Goal: Obtain resource: Download file/media

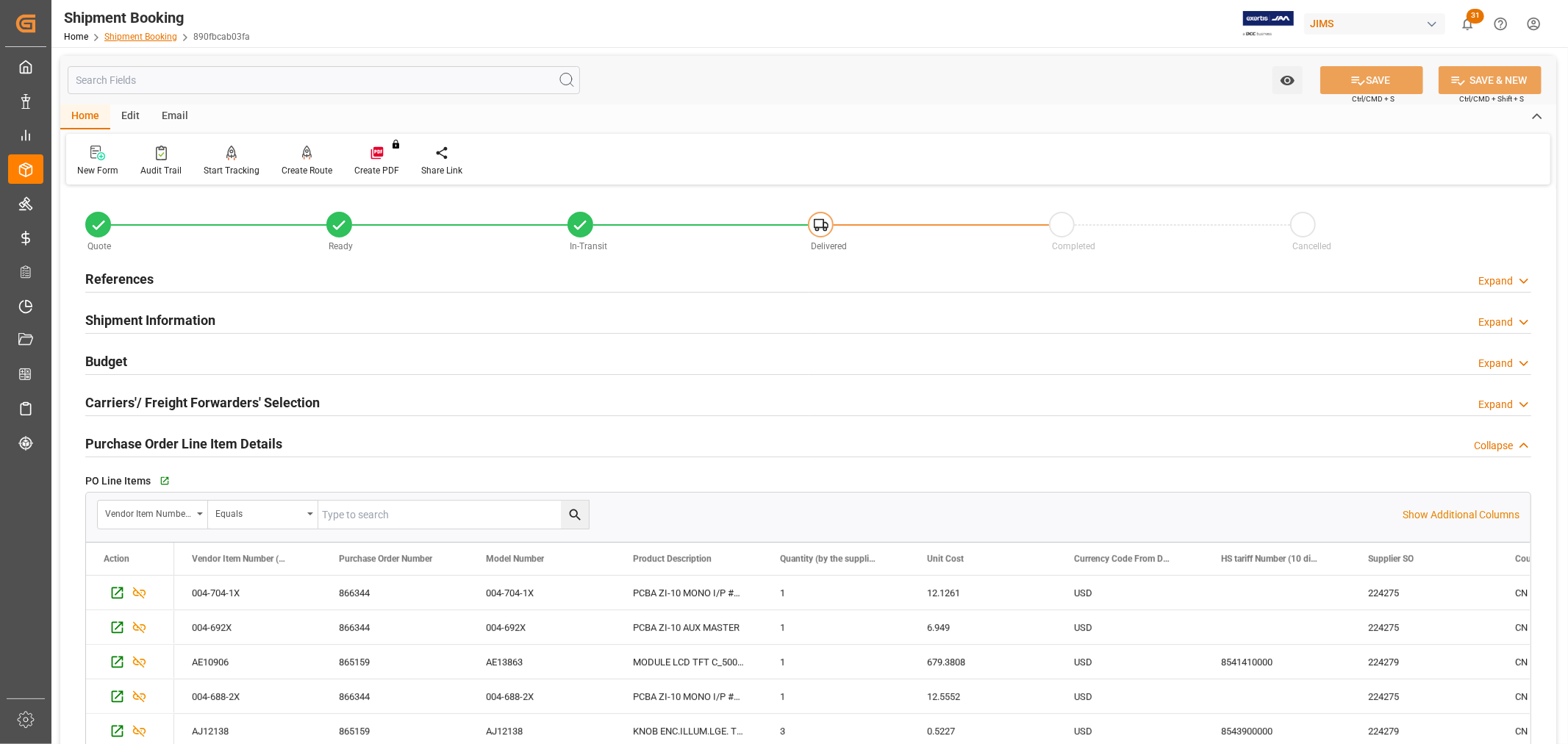
click at [128, 34] on link "Shipment Booking" at bounding box center [140, 37] width 72 height 11
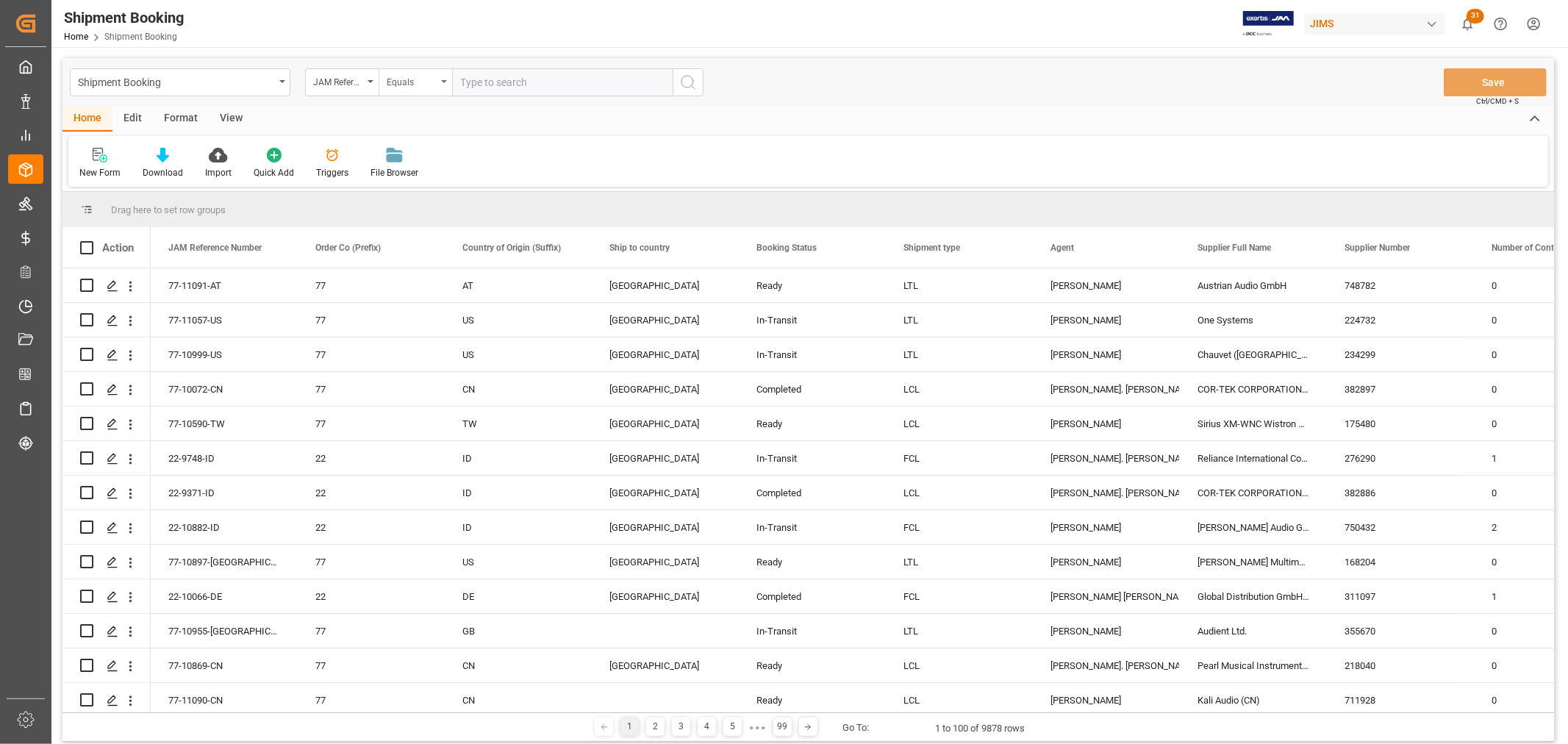
click at [444, 78] on div "Equals" at bounding box center [414, 82] width 73 height 28
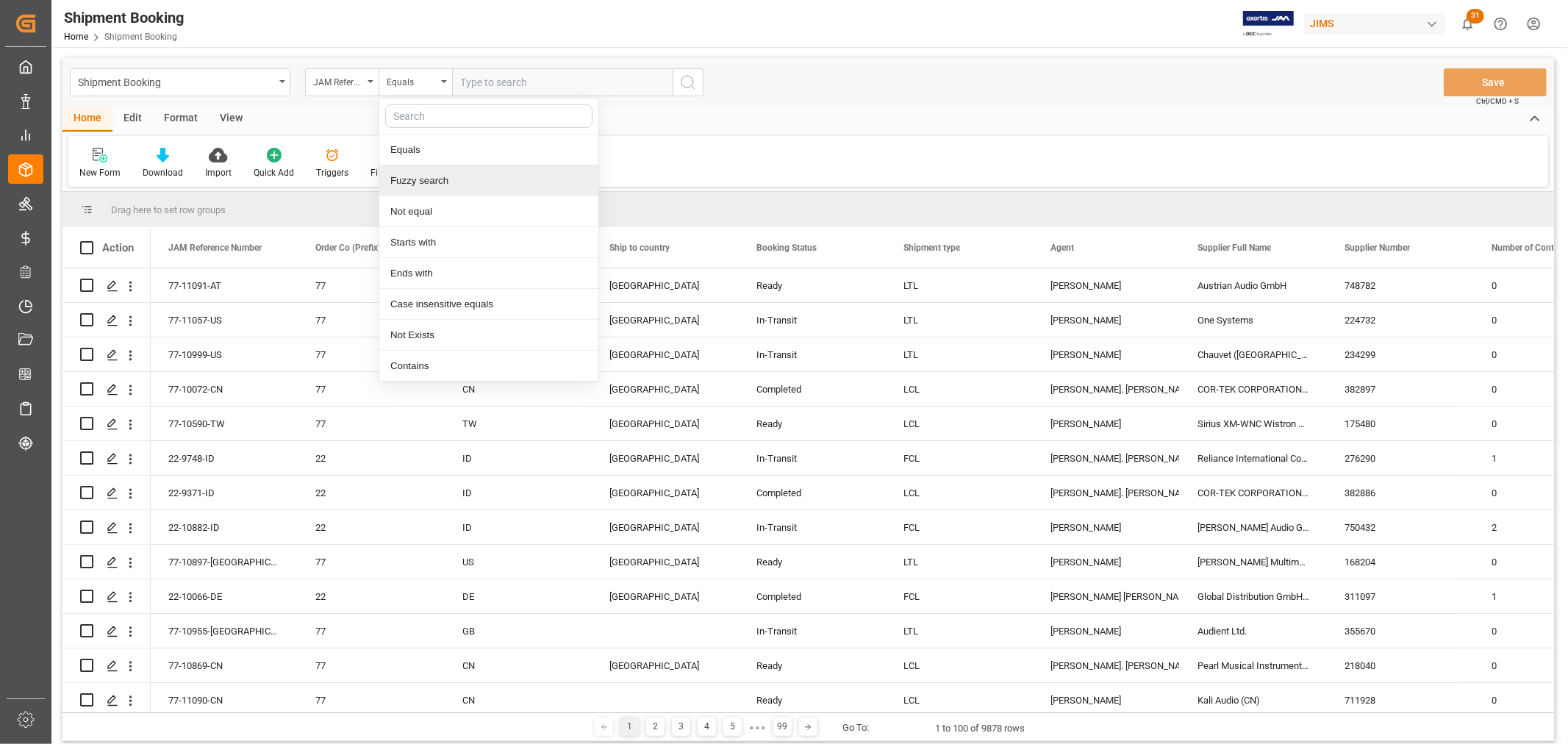
click at [425, 178] on div "Fuzzy search" at bounding box center [488, 181] width 219 height 31
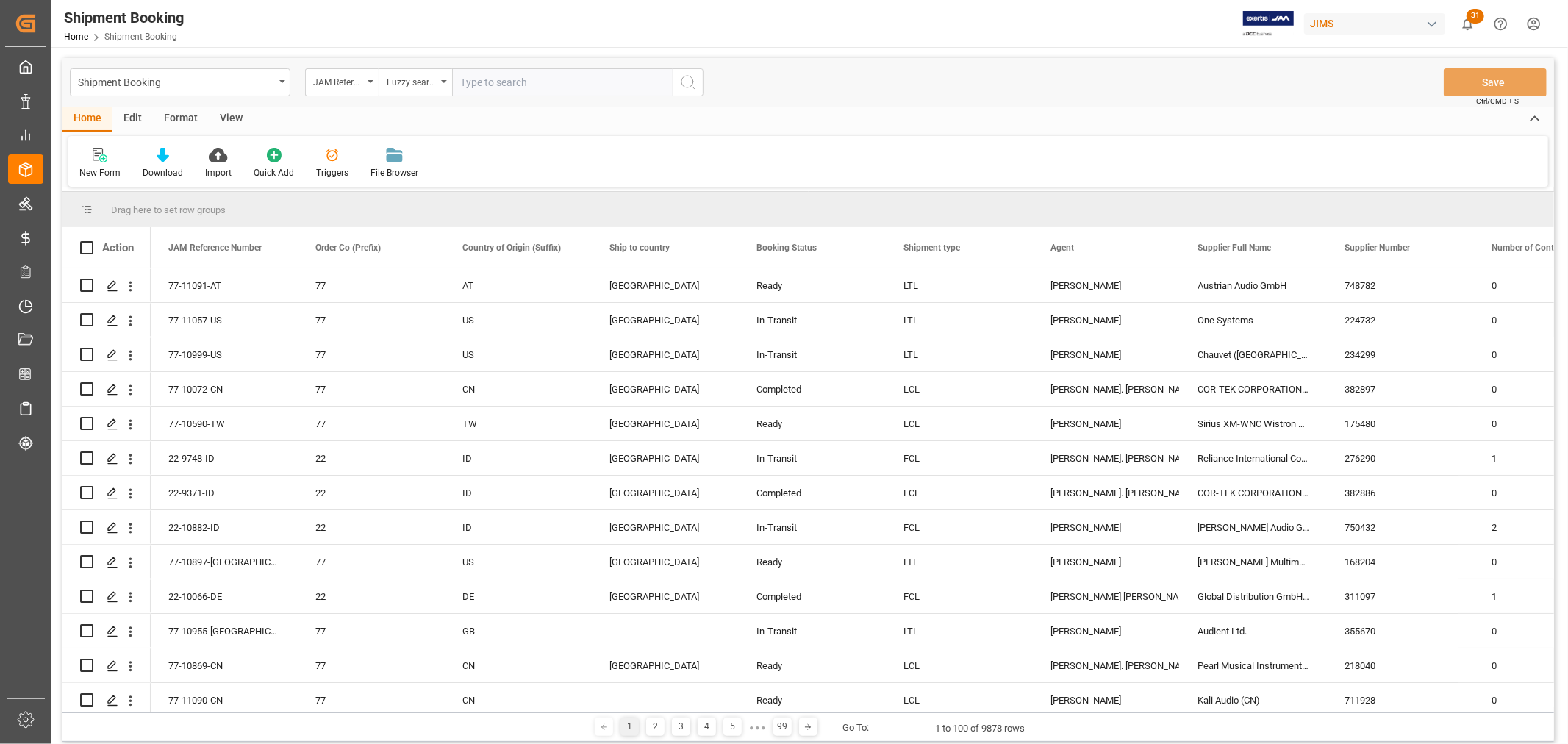
paste input "77-9428-[GEOGRAPHIC_DATA]"
type input "77-9428-[GEOGRAPHIC_DATA]"
click at [685, 85] on icon "search button" at bounding box center [688, 82] width 17 height 17
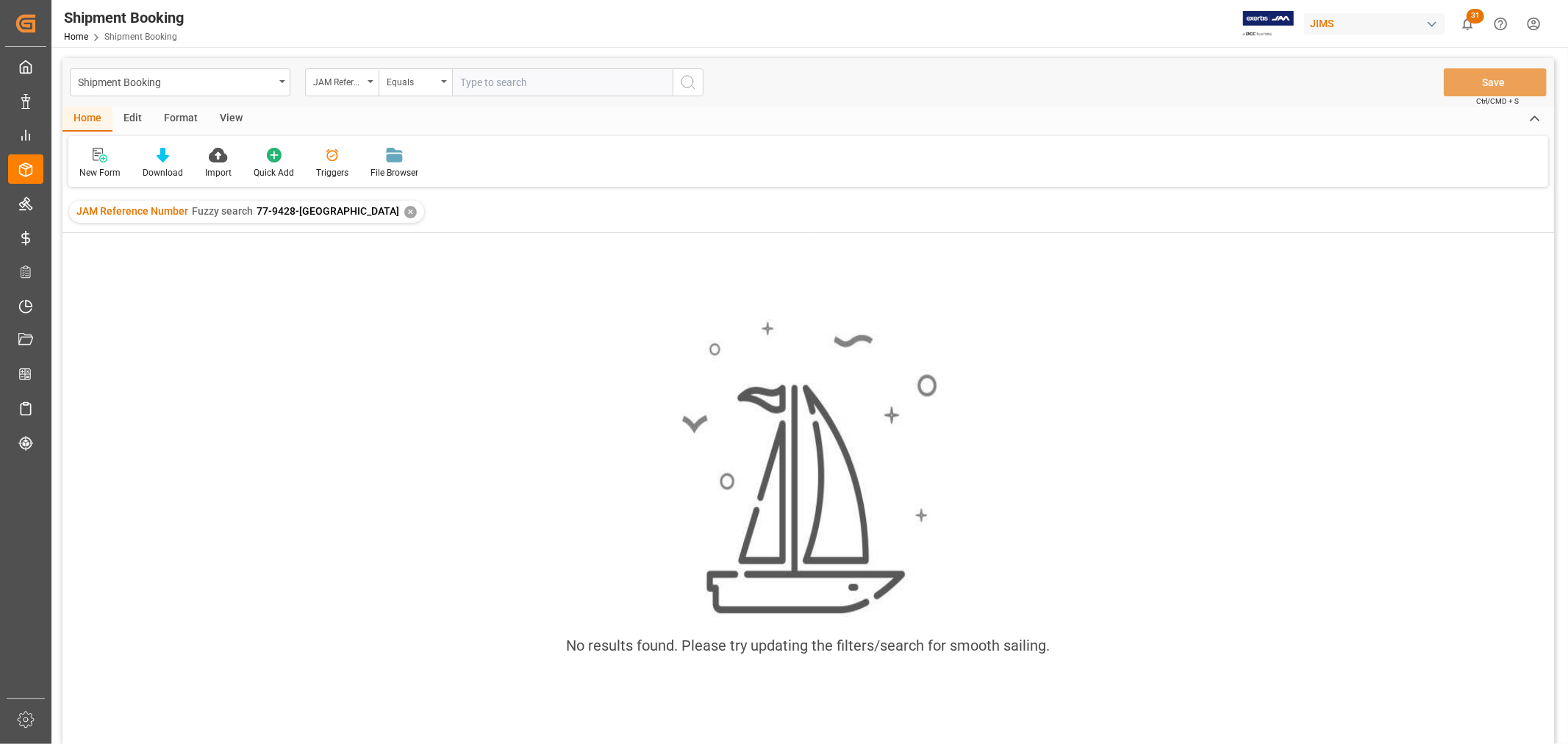
click at [405, 215] on div "✕" at bounding box center [411, 212] width 13 height 13
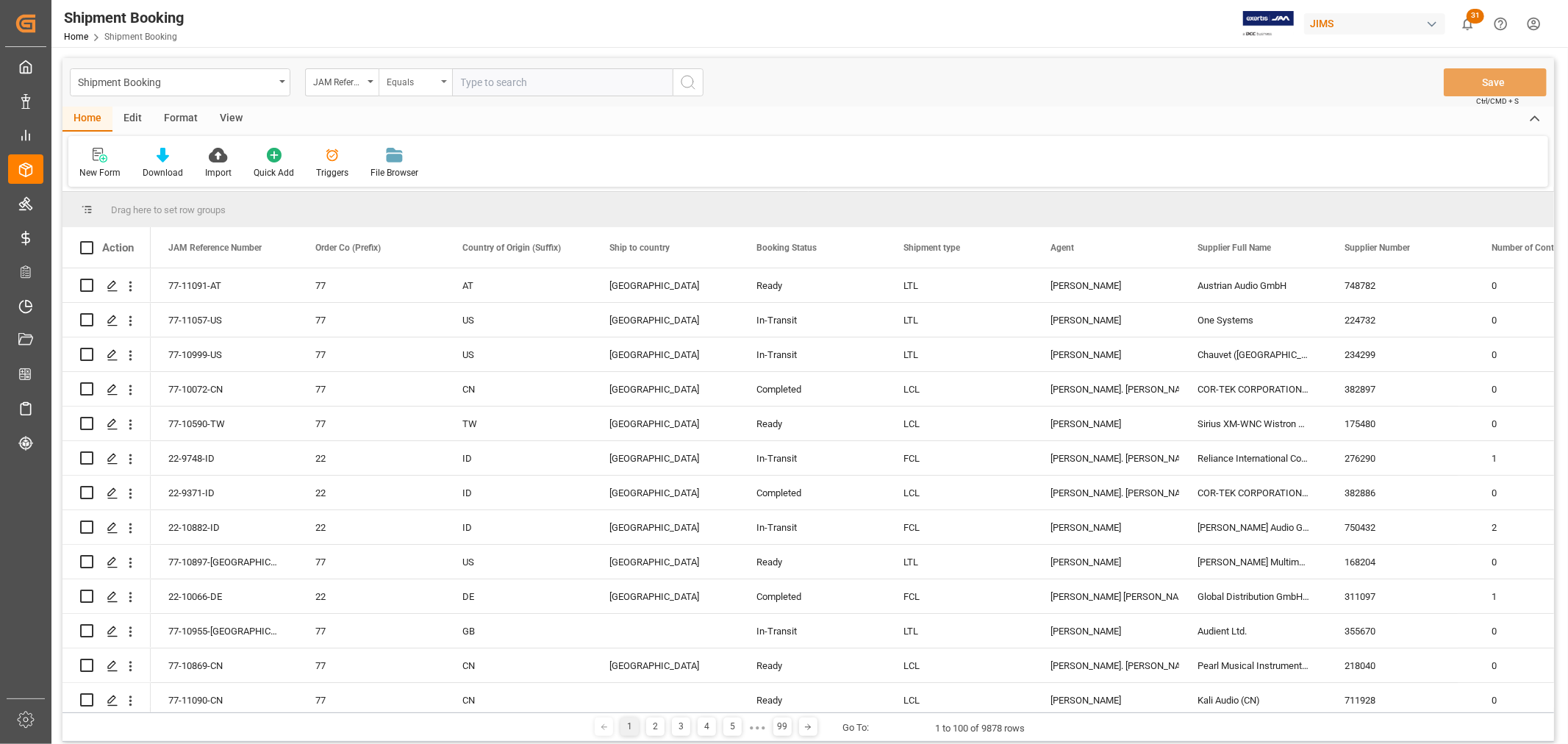
click at [439, 78] on div "Equals" at bounding box center [414, 82] width 73 height 28
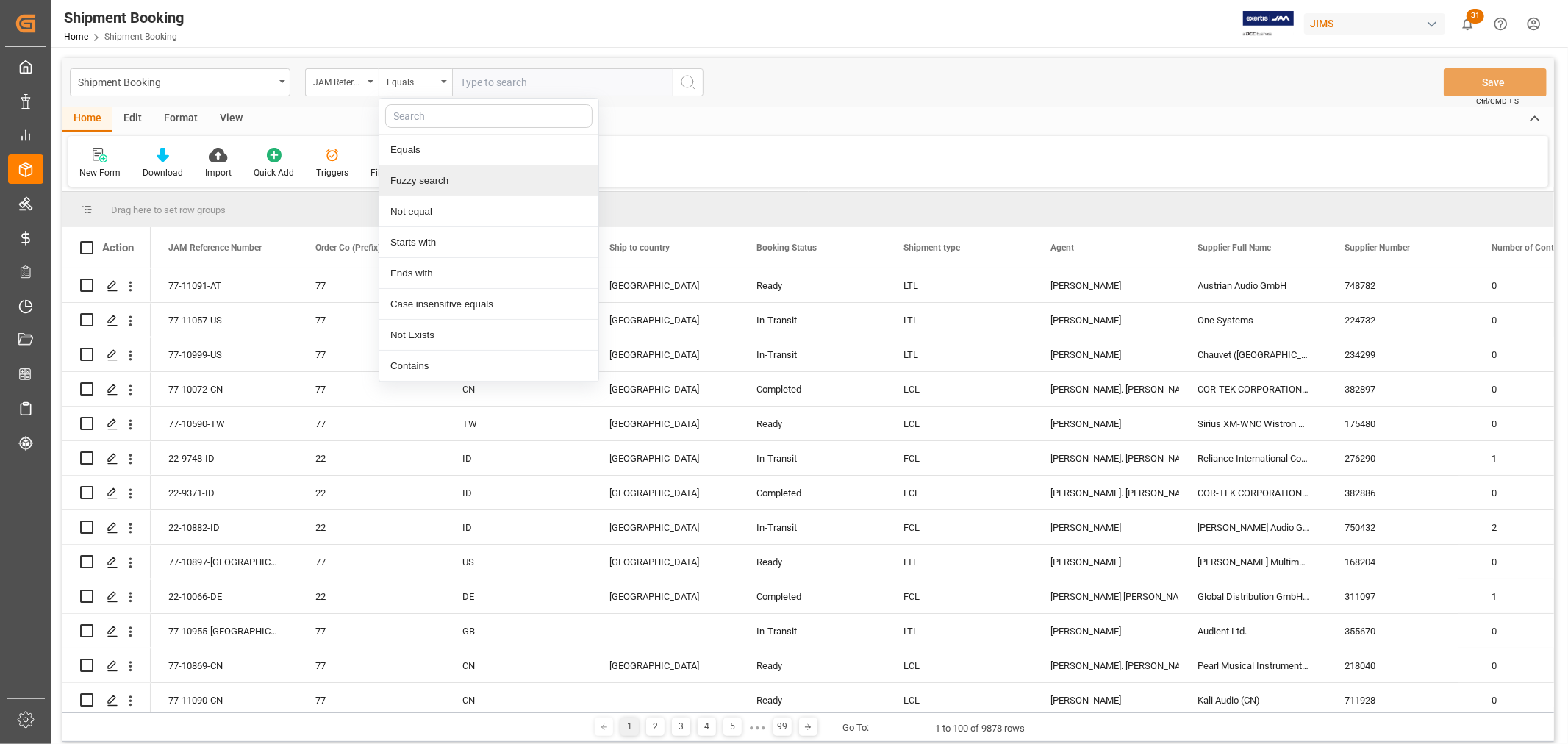
click at [419, 181] on div "Fuzzy search" at bounding box center [488, 181] width 219 height 31
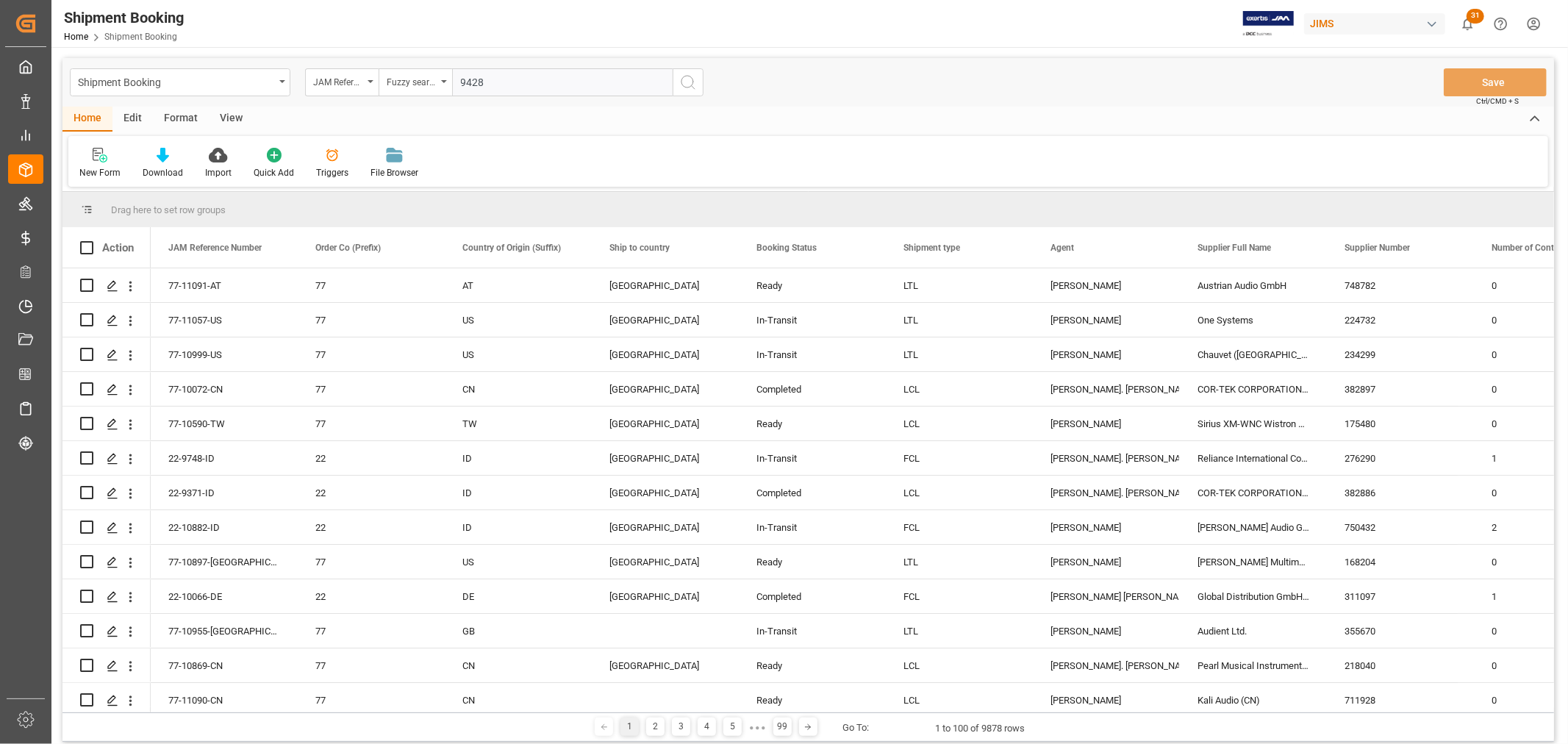
type input "9428"
click at [698, 84] on button "search button" at bounding box center [688, 82] width 31 height 28
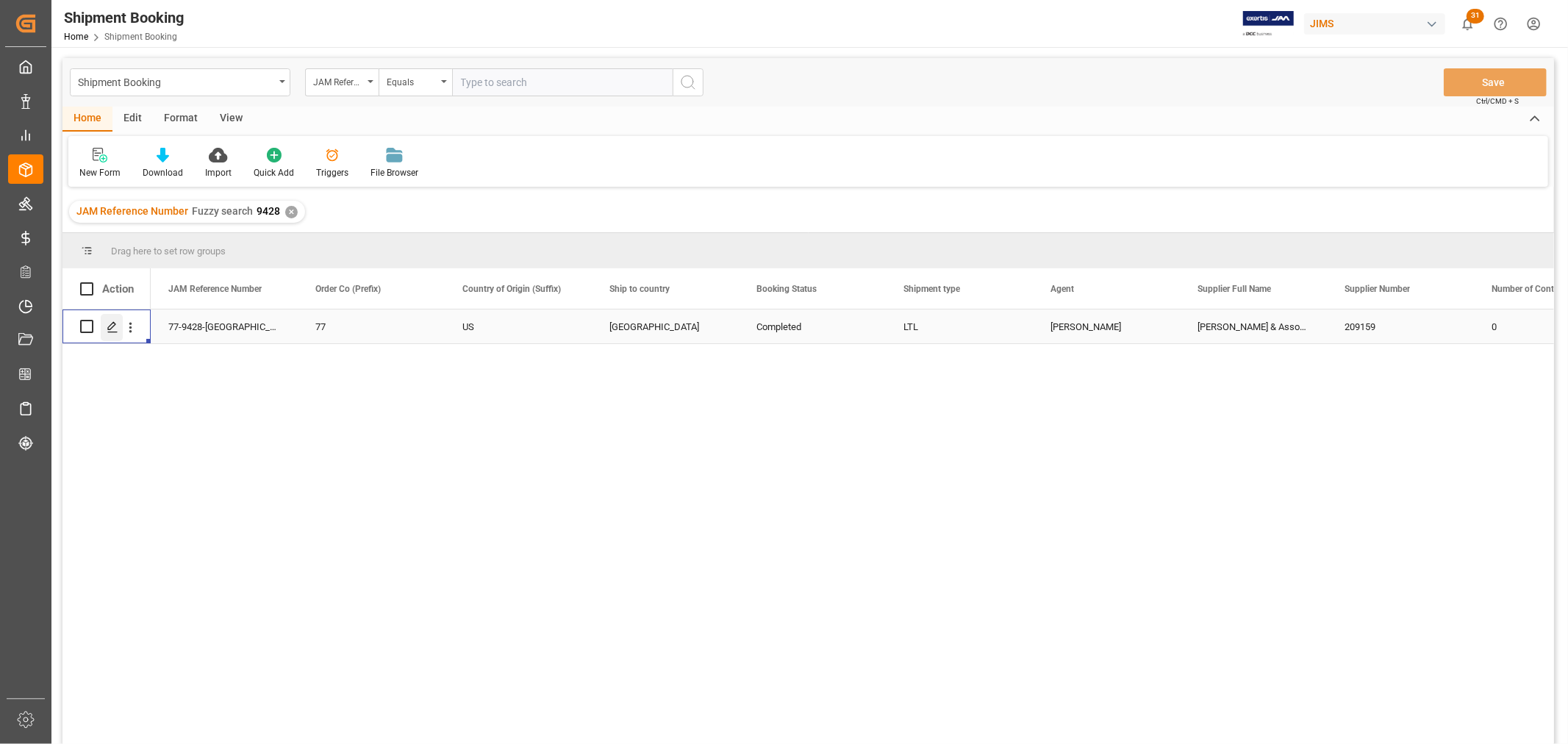
click at [112, 332] on line "Press SPACE to select this row." at bounding box center [112, 332] width 9 height 0
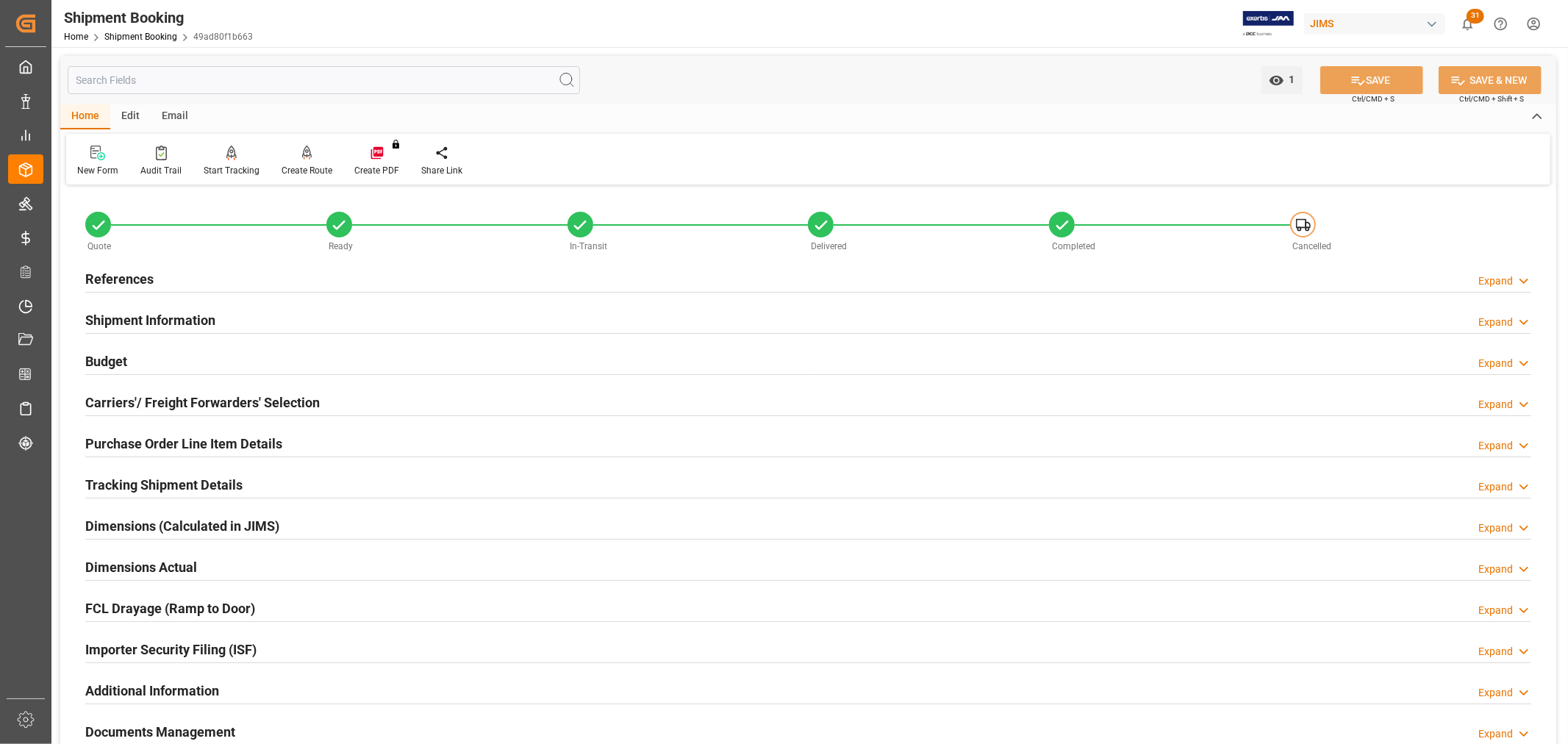
scroll to position [82, 0]
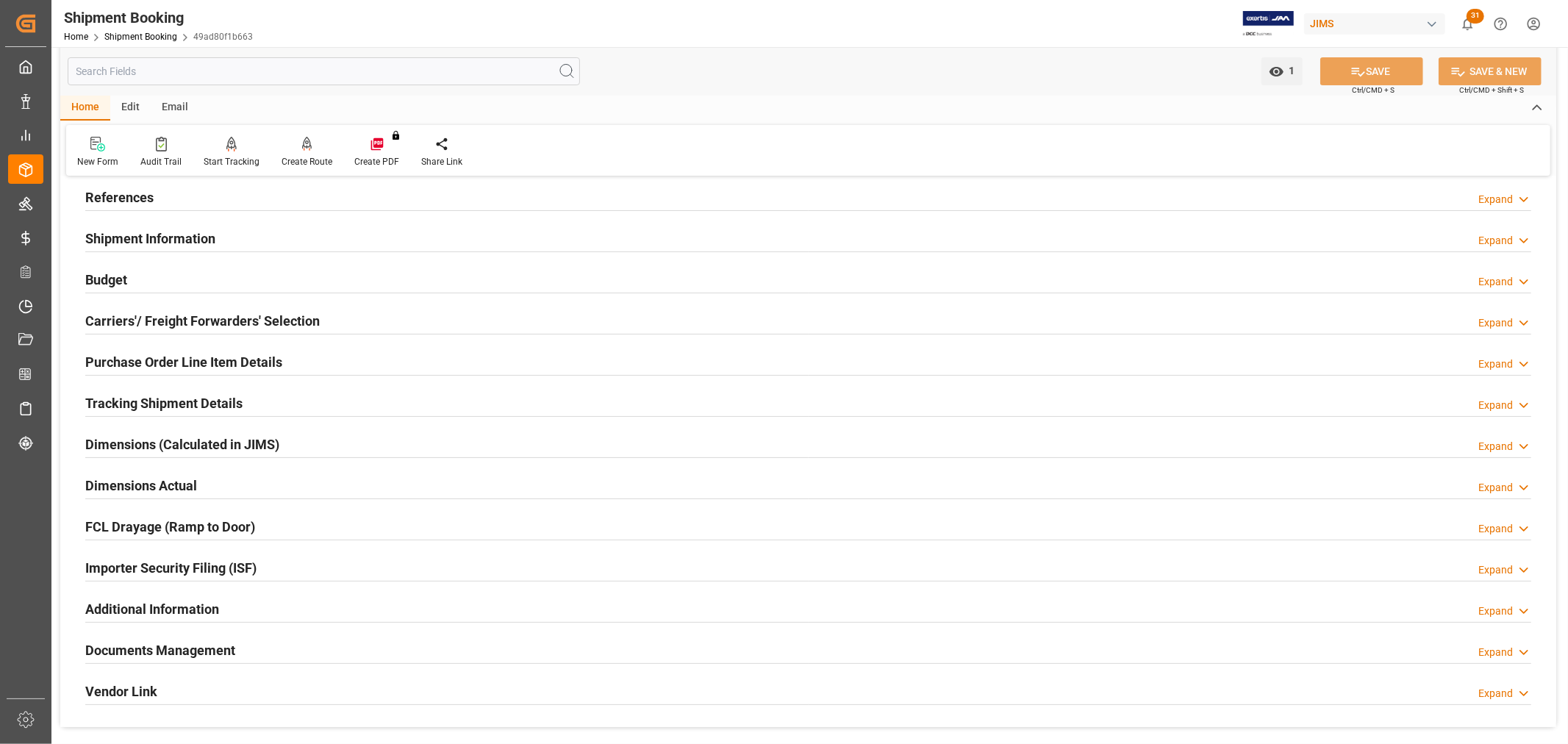
click at [146, 361] on h2 "Purchase Order Line Item Details" at bounding box center [183, 362] width 197 height 20
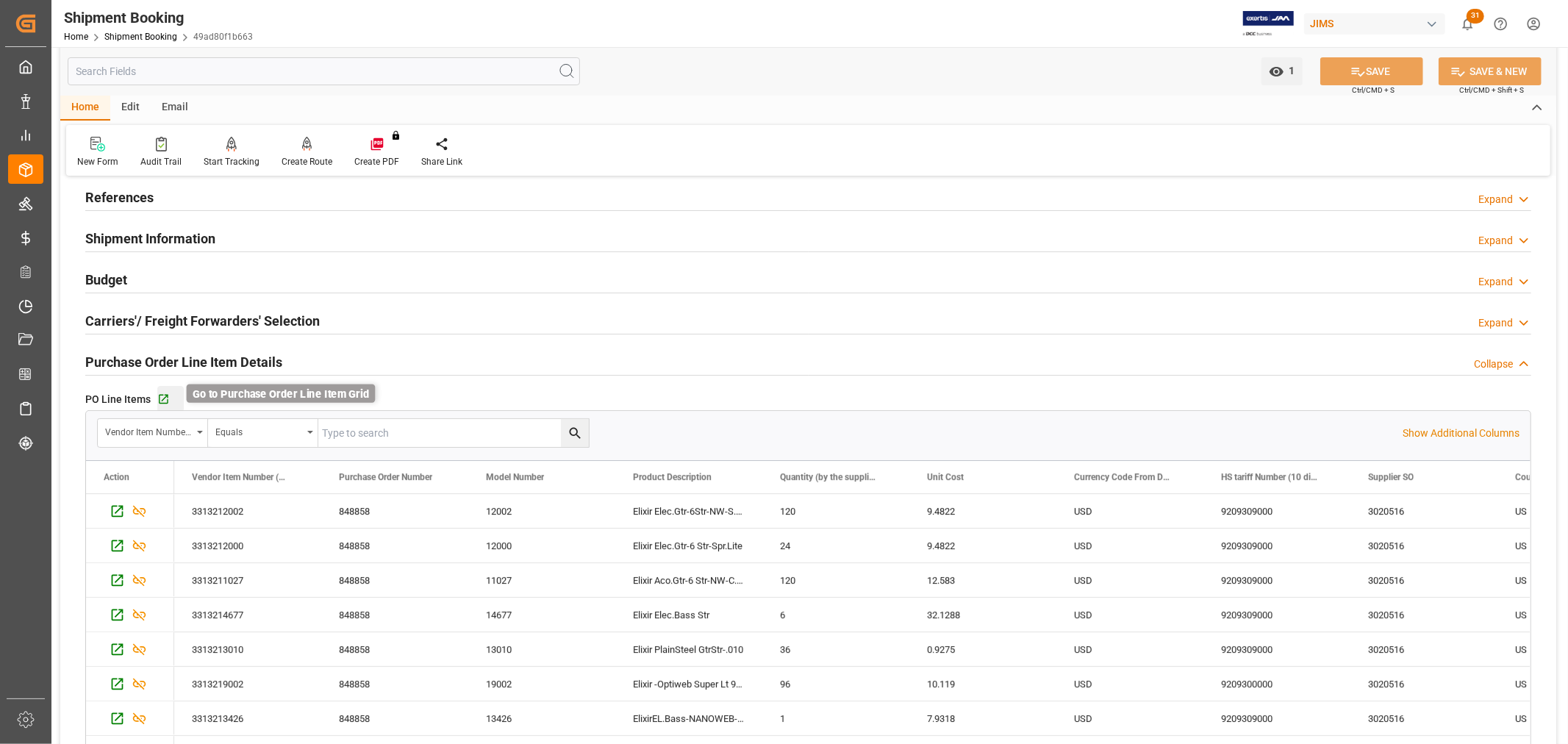
click at [159, 401] on icon "button" at bounding box center [163, 400] width 13 height 13
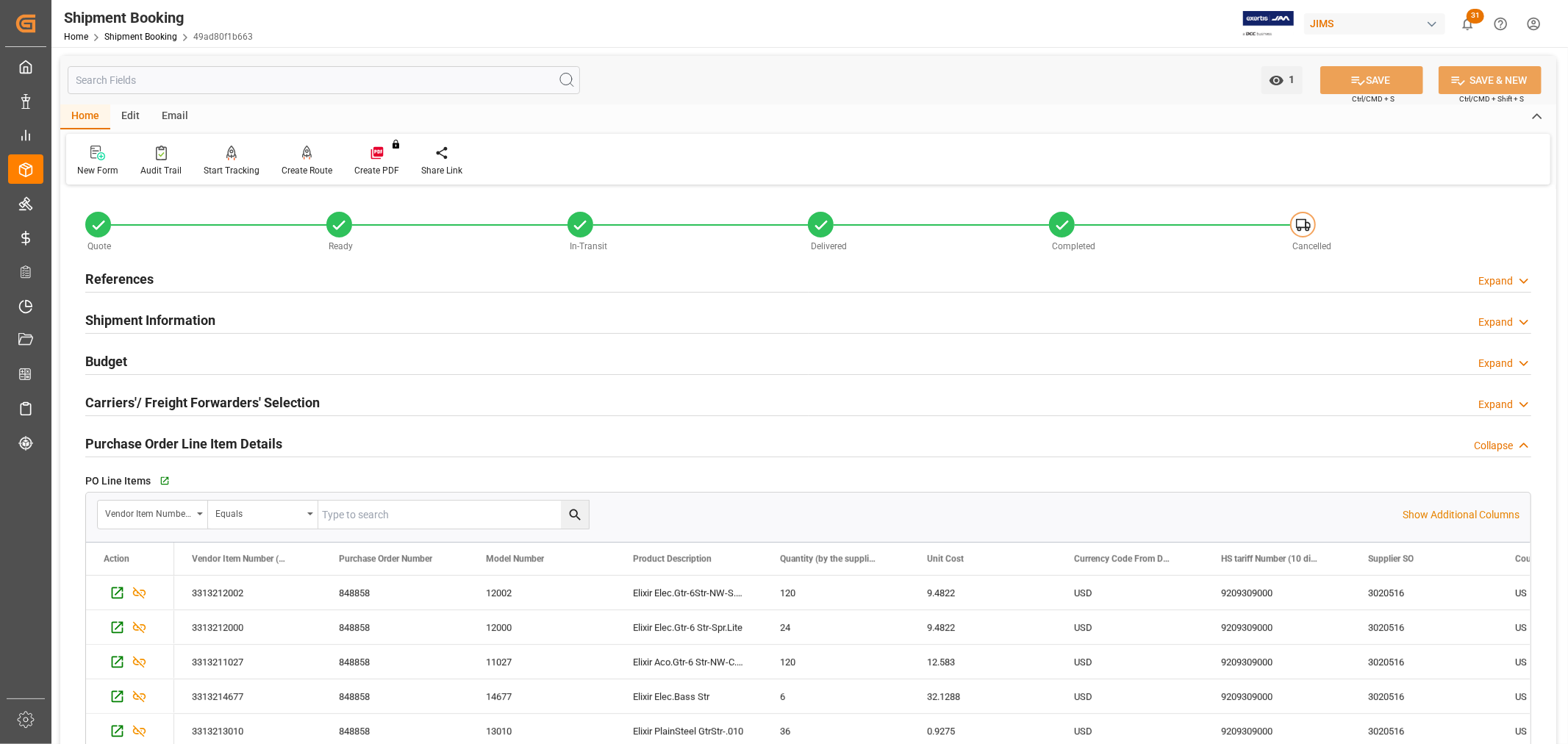
click at [143, 275] on h2 "References" at bounding box center [119, 279] width 69 height 20
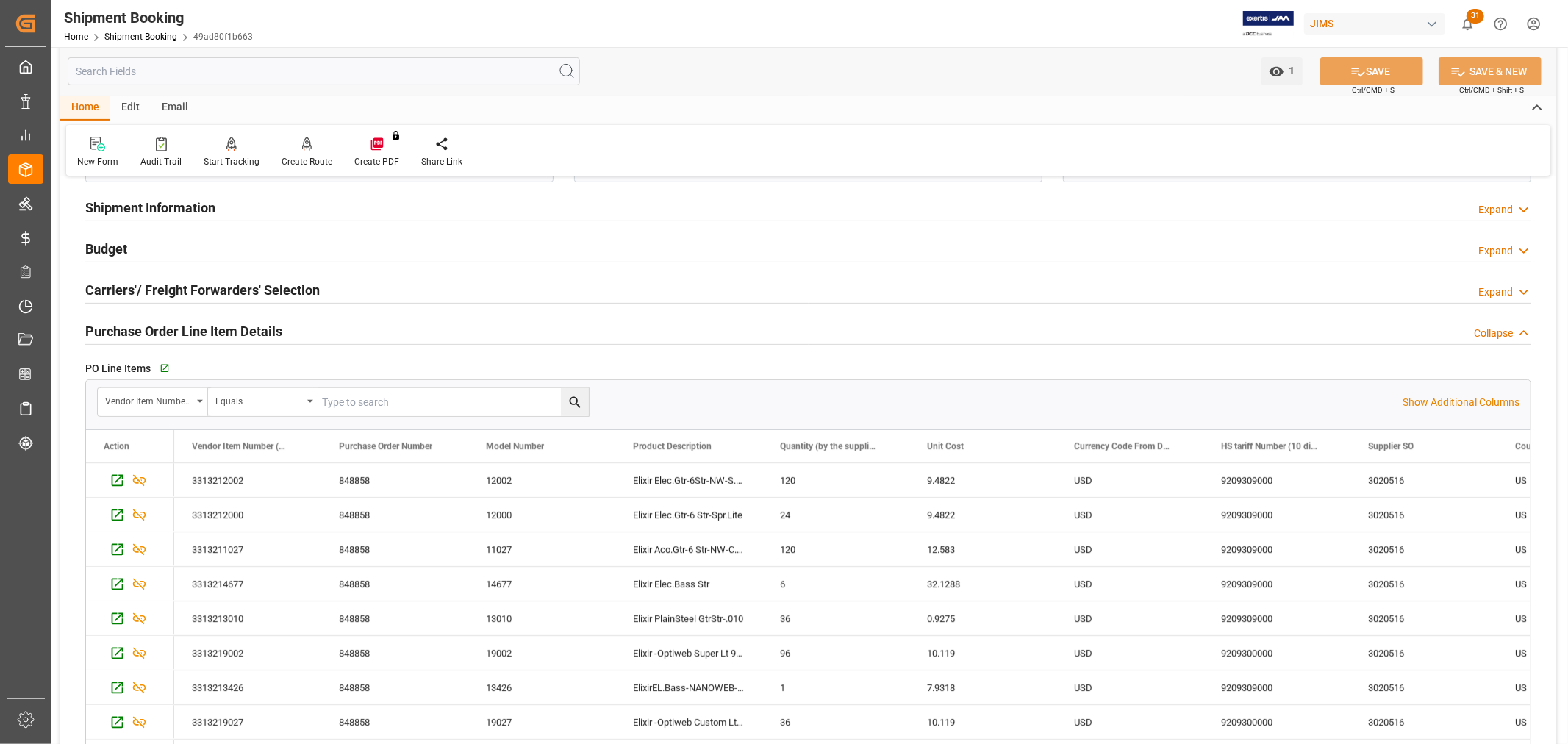
scroll to position [408, 0]
click at [112, 244] on h2 "Budget" at bounding box center [106, 248] width 42 height 20
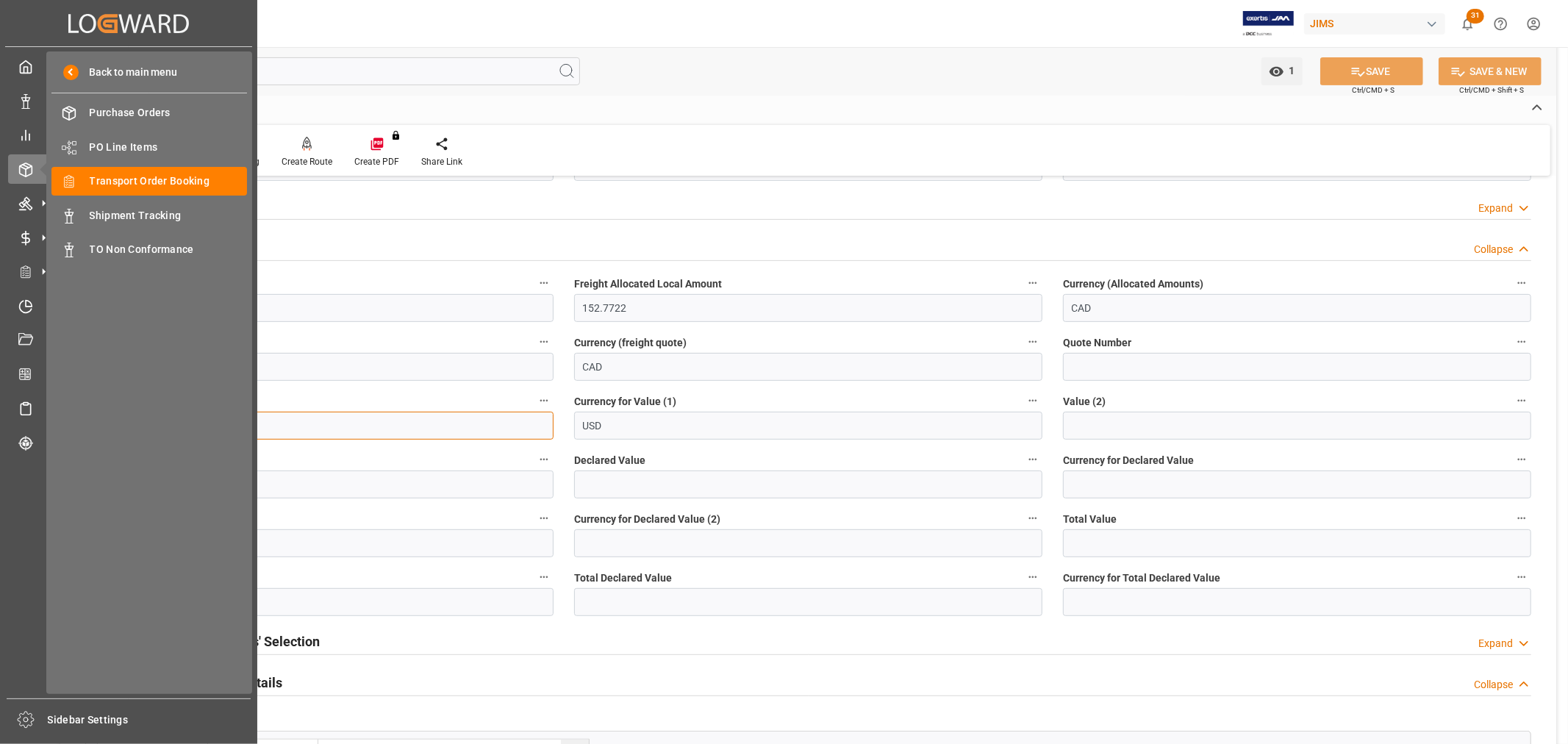
drag, startPoint x: 155, startPoint y: 433, endPoint x: 49, endPoint y: 428, distance: 106.1
click at [49, 428] on div "Created by potrace 1.15, written by Peter Selinger 2001-2017 Created by potrace…" at bounding box center [784, 372] width 1568 height 744
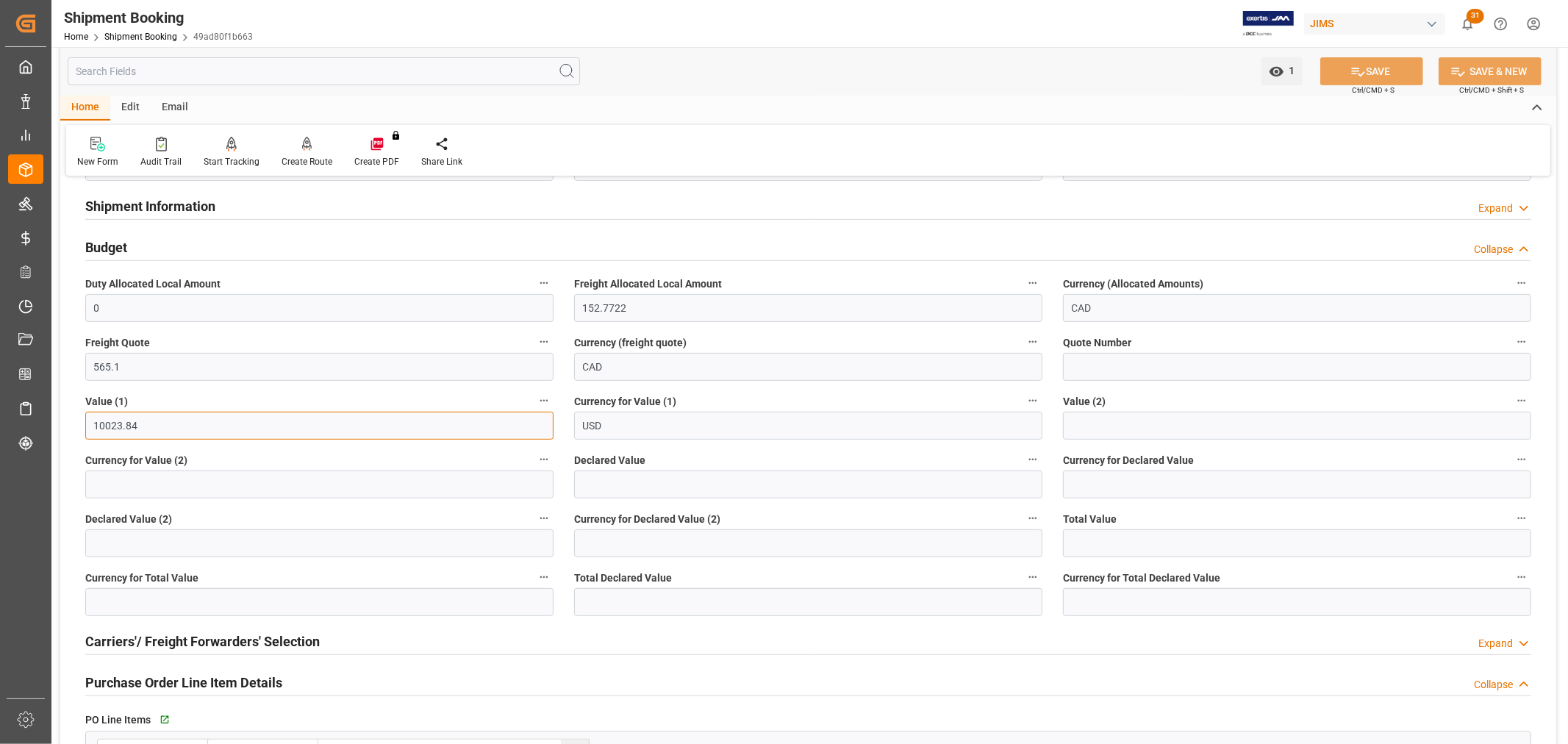
click at [152, 431] on input "10023.84" at bounding box center [319, 425] width 468 height 28
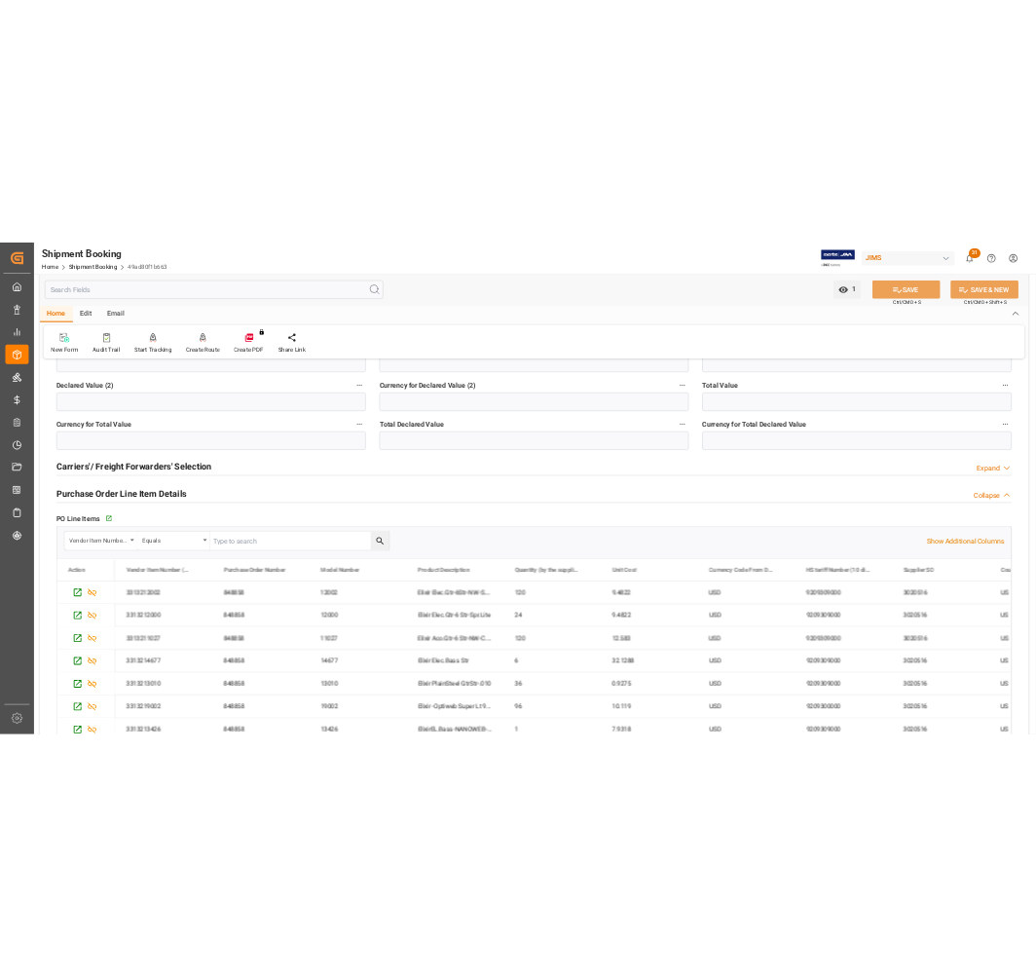
scroll to position [974, 0]
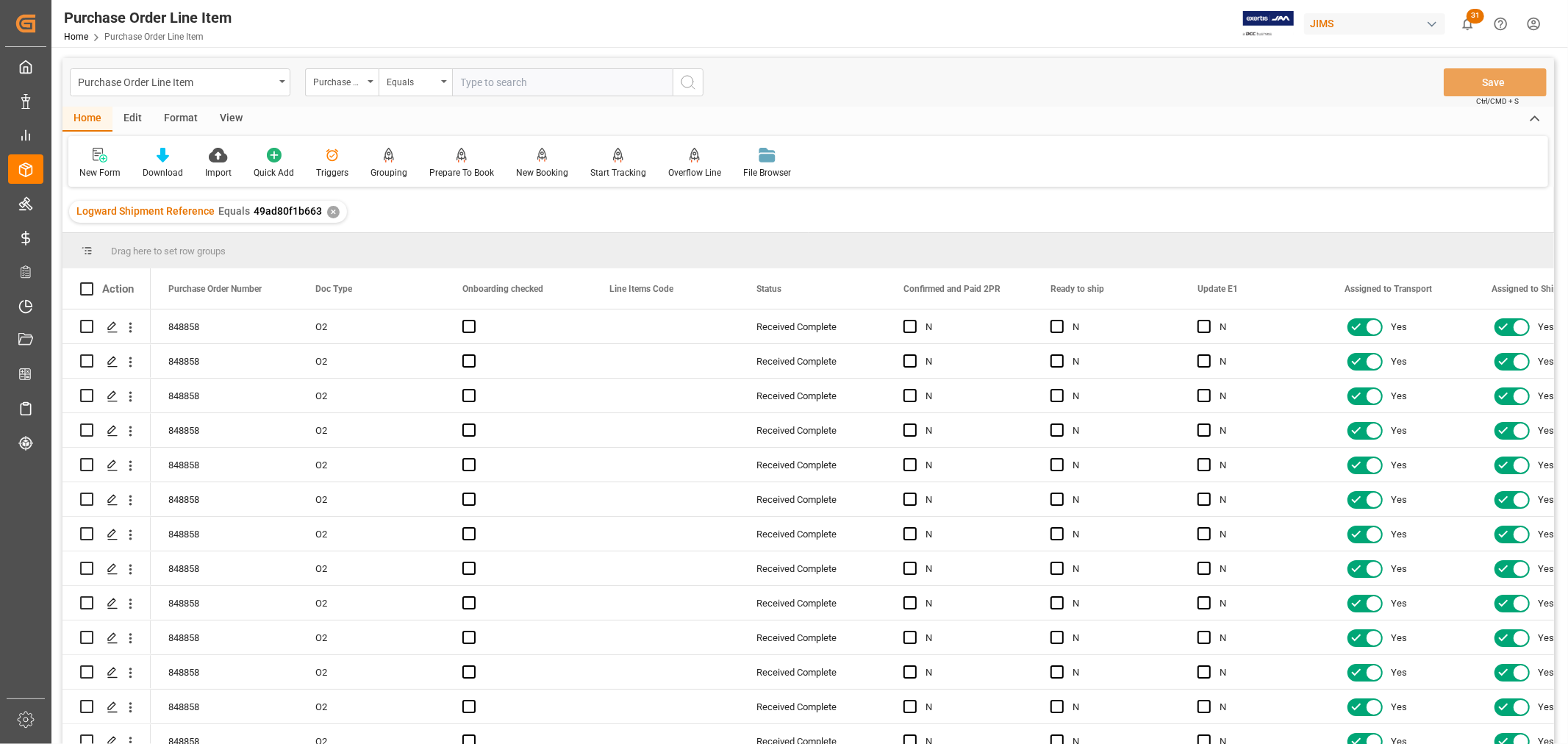
click at [236, 114] on div "View" at bounding box center [231, 119] width 45 height 25
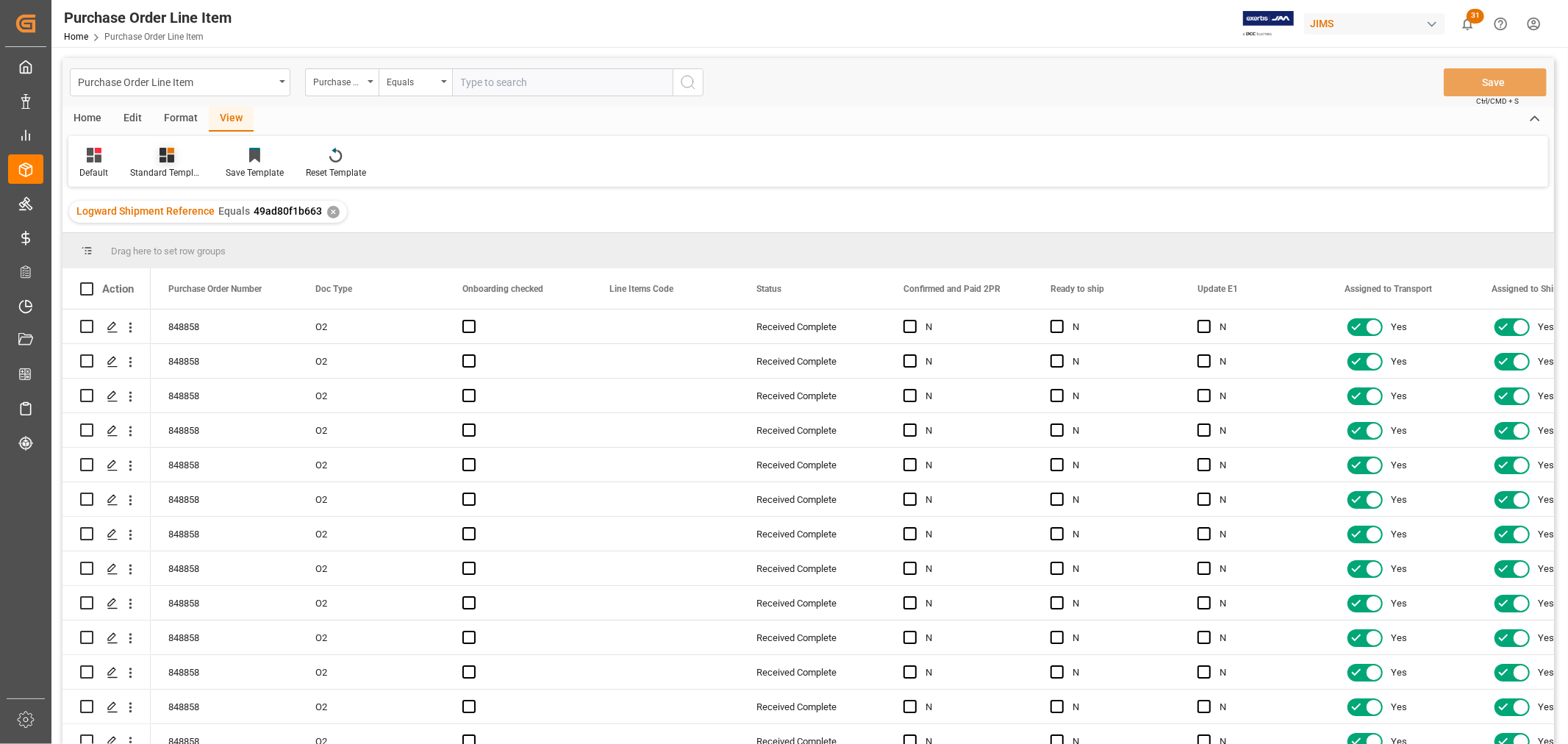
click at [174, 166] on div "Standard Templates" at bounding box center [166, 173] width 73 height 14
click at [165, 265] on div "HS Listing [GEOGRAPHIC_DATA]" at bounding box center [206, 268] width 128 height 15
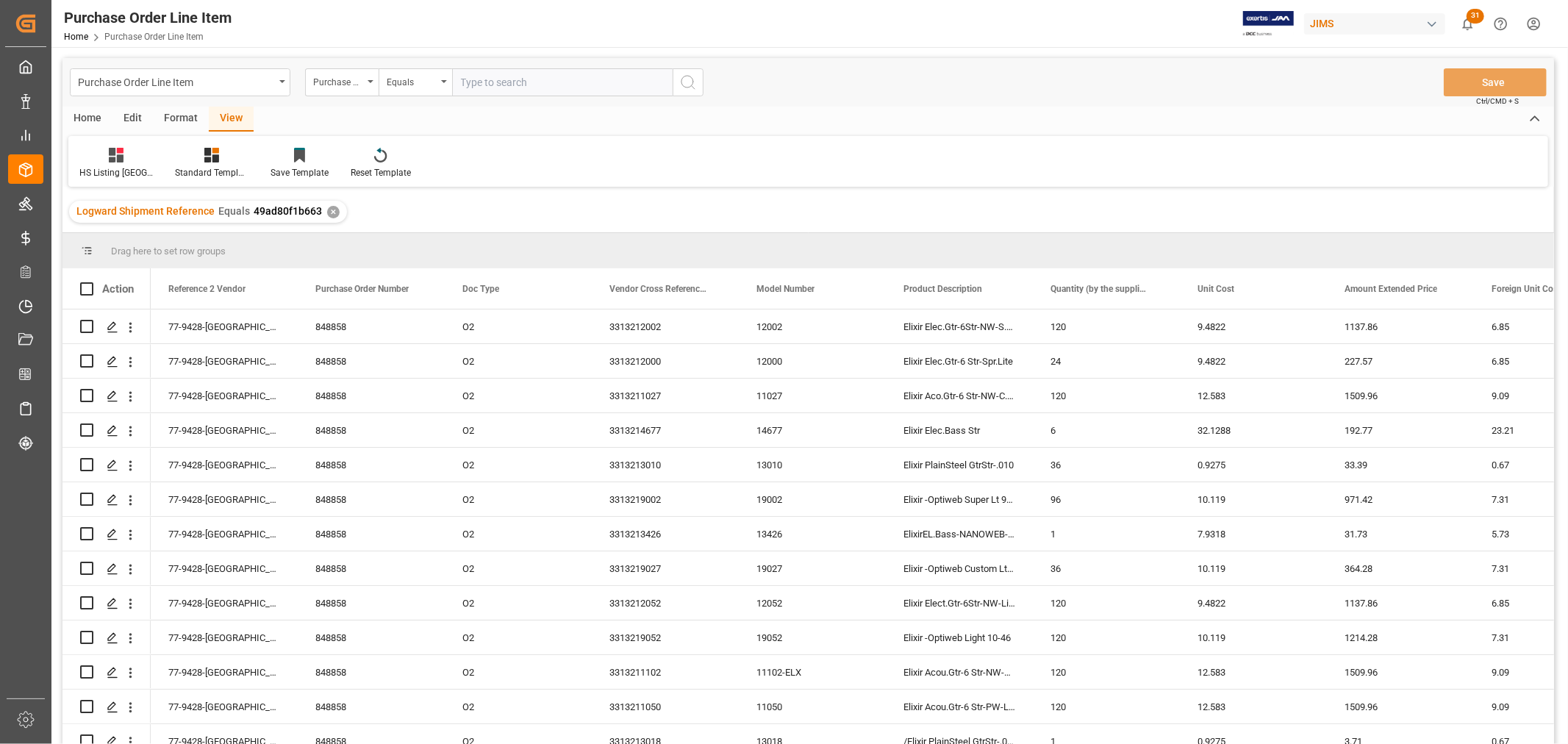
click at [90, 115] on div "Home" at bounding box center [88, 119] width 50 height 25
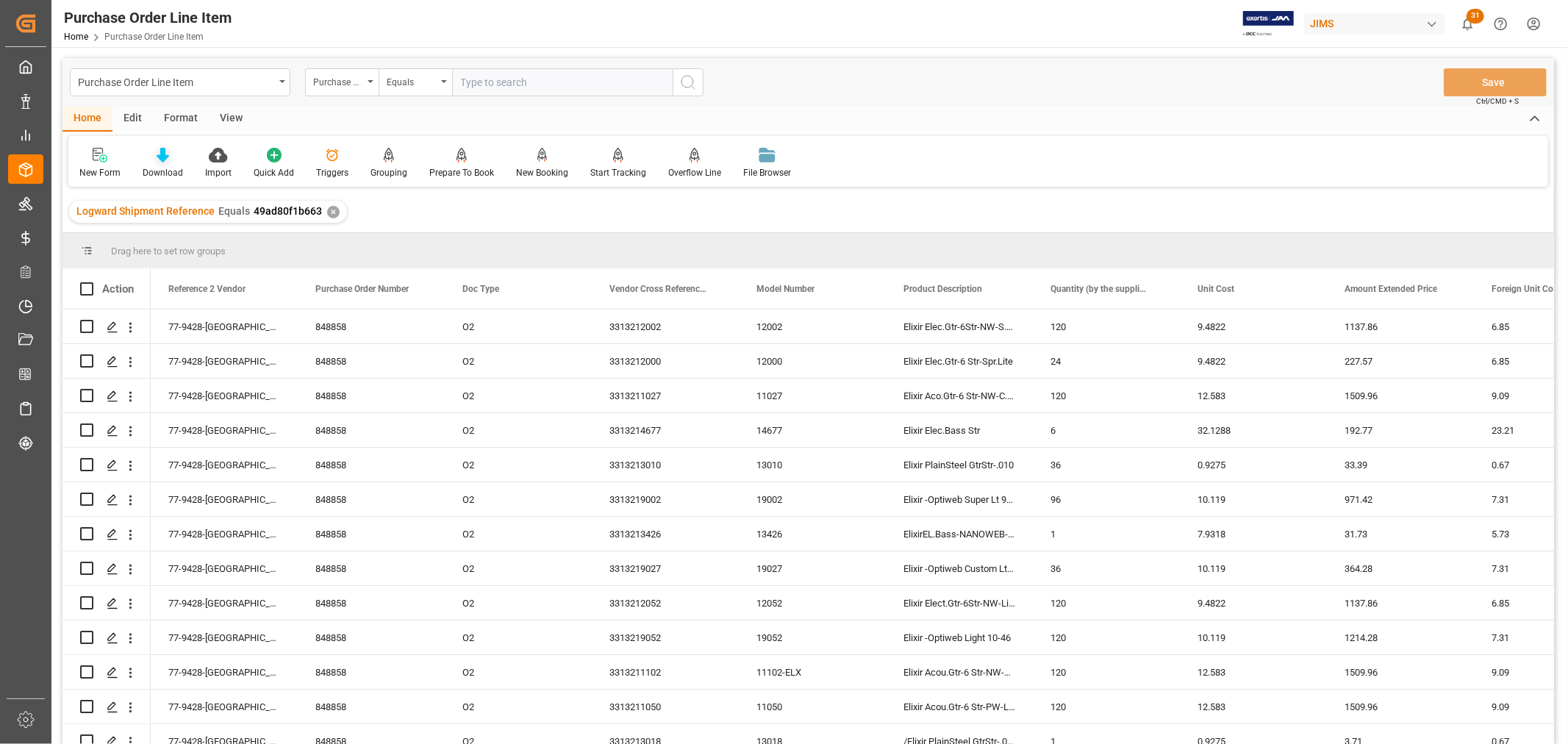
click at [167, 166] on div "Download" at bounding box center [163, 173] width 41 height 14
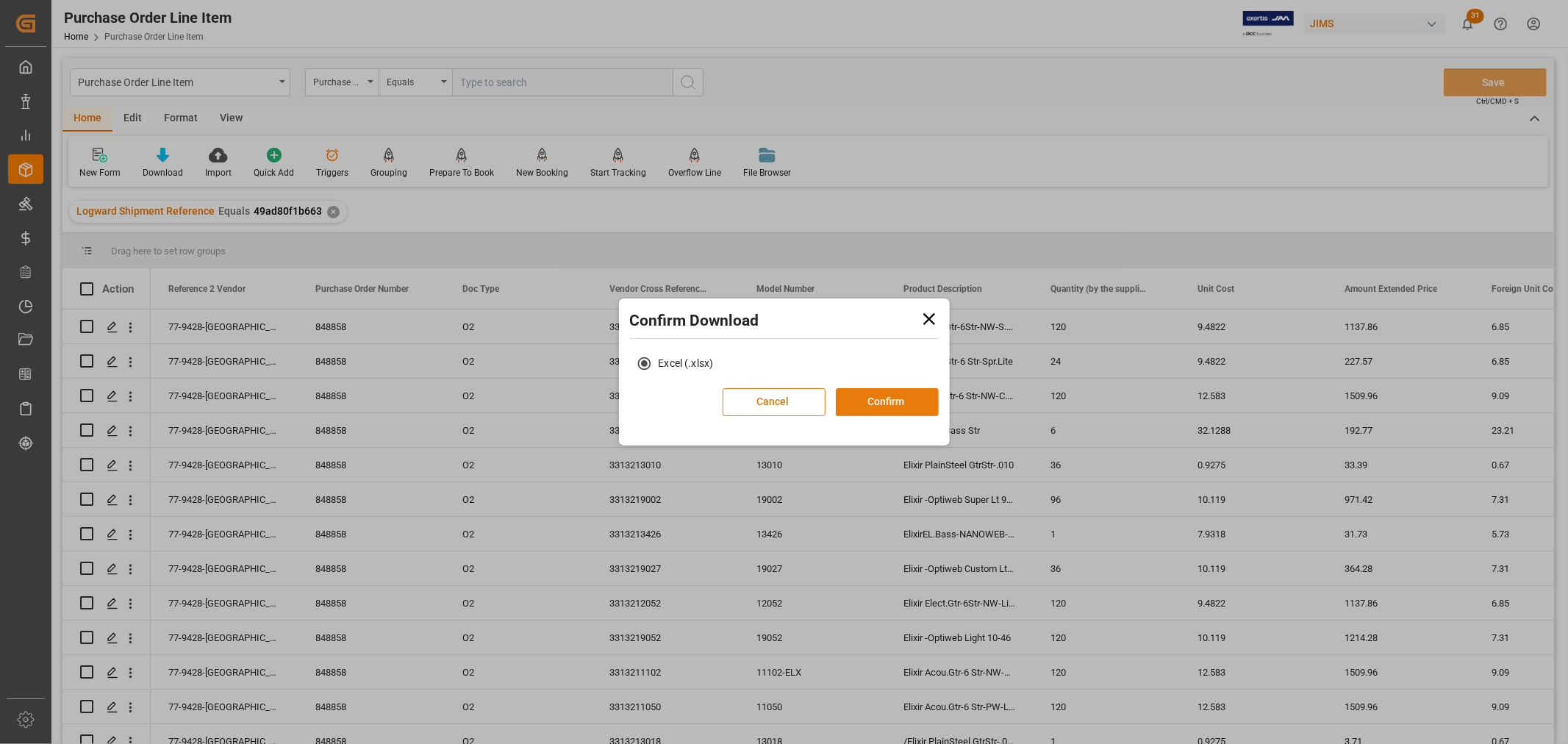
click at [894, 403] on button "Confirm" at bounding box center [887, 402] width 103 height 28
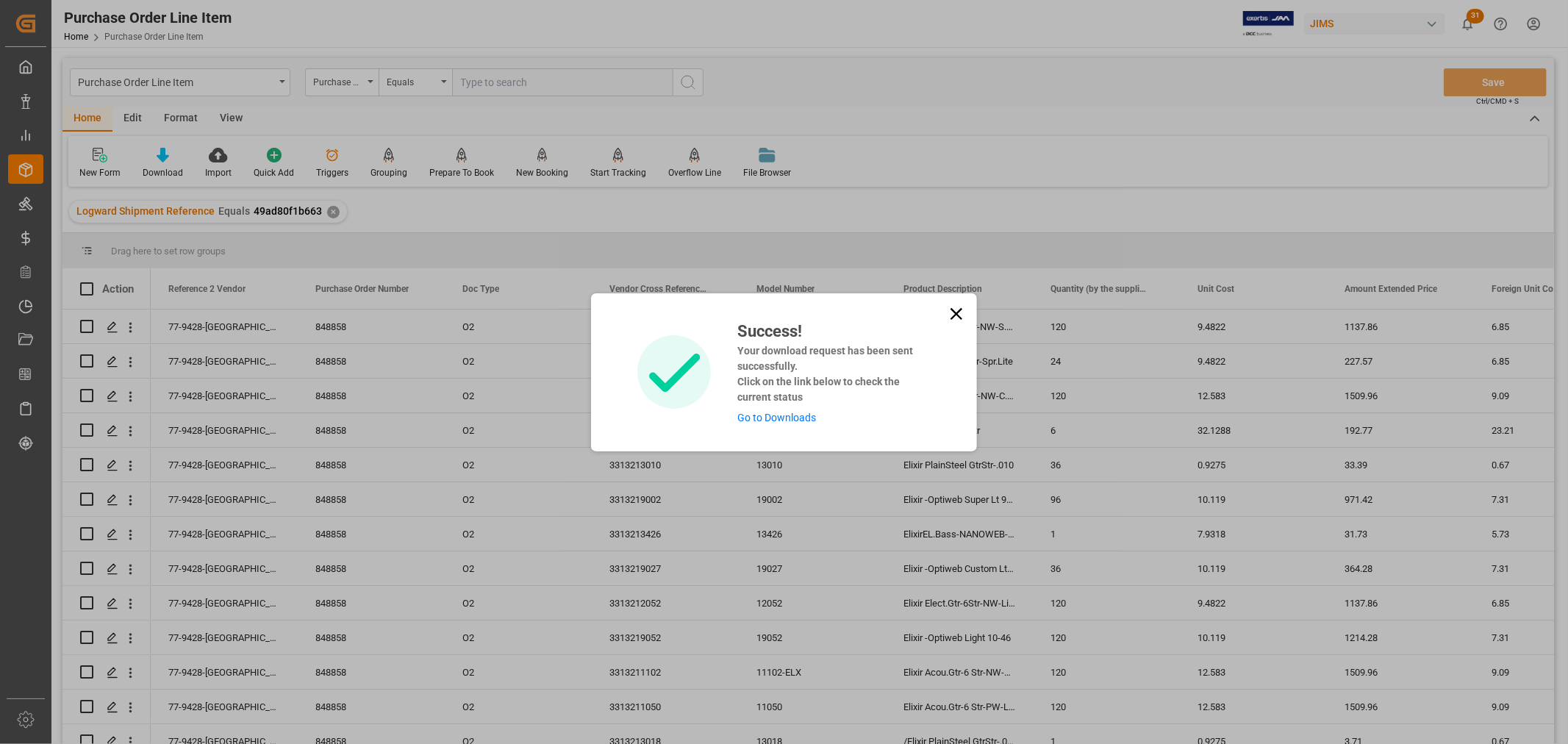
click at [761, 420] on link "Go to Downloads" at bounding box center [777, 418] width 79 height 12
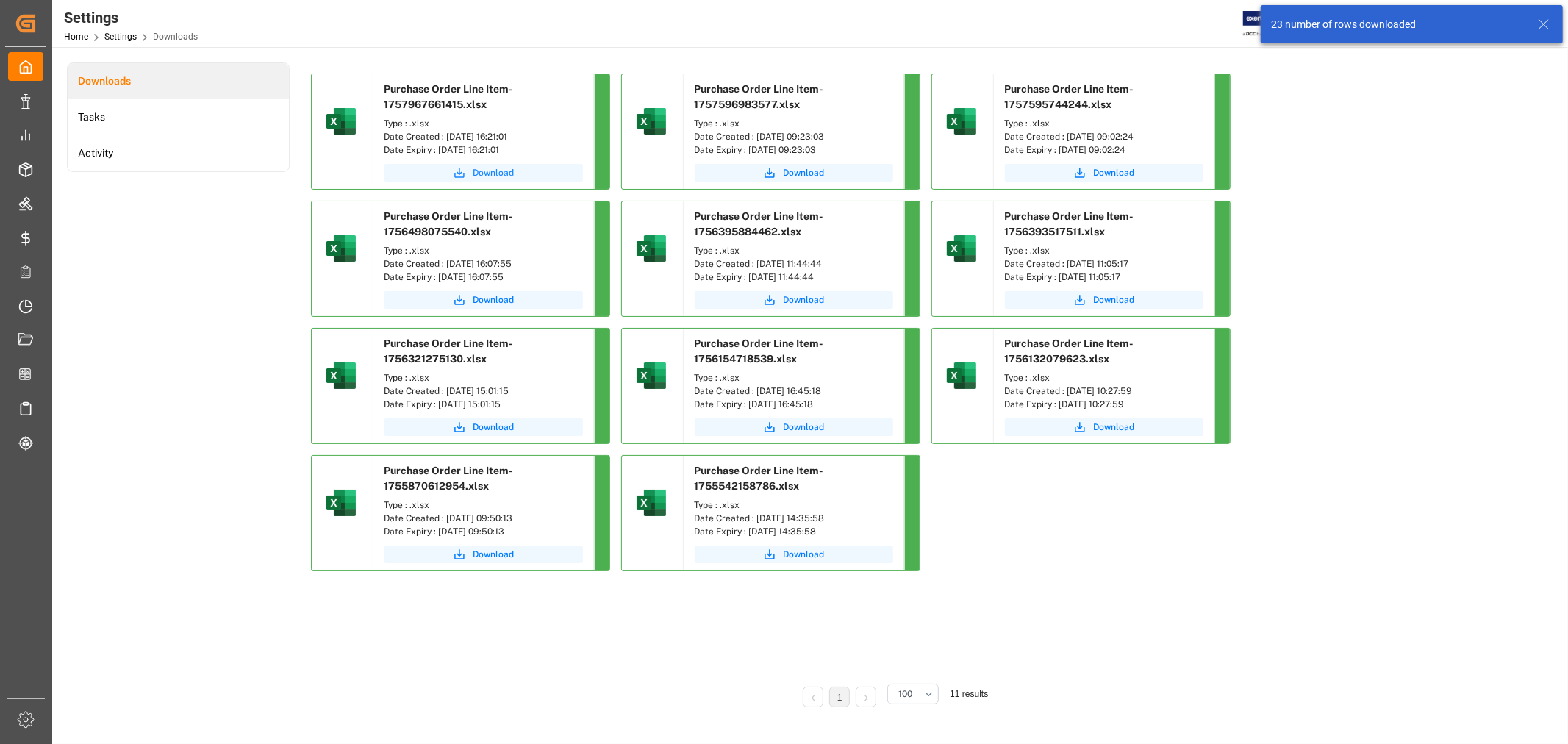
click at [484, 171] on span "Download" at bounding box center [494, 173] width 42 height 14
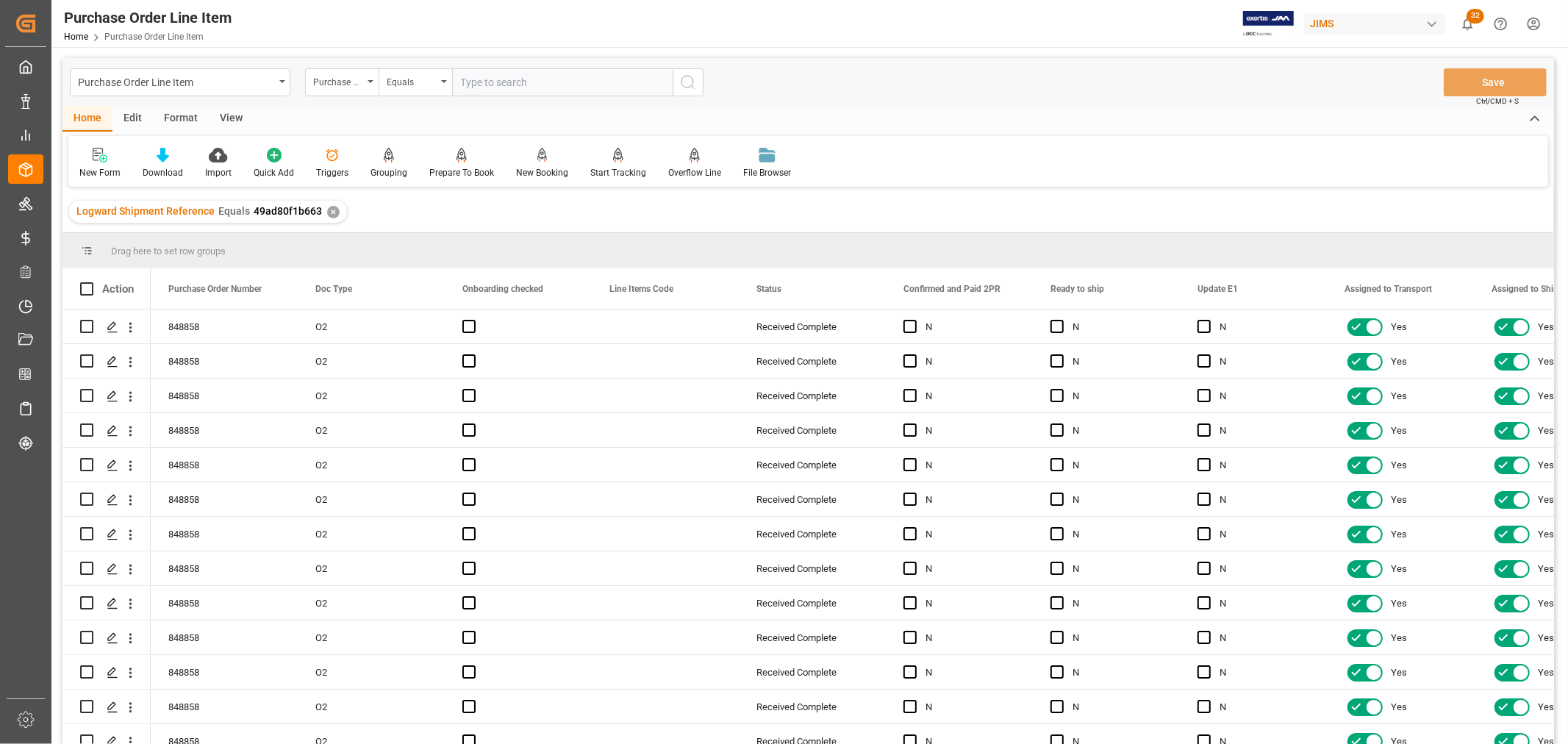
click at [226, 119] on div "View" at bounding box center [231, 119] width 45 height 25
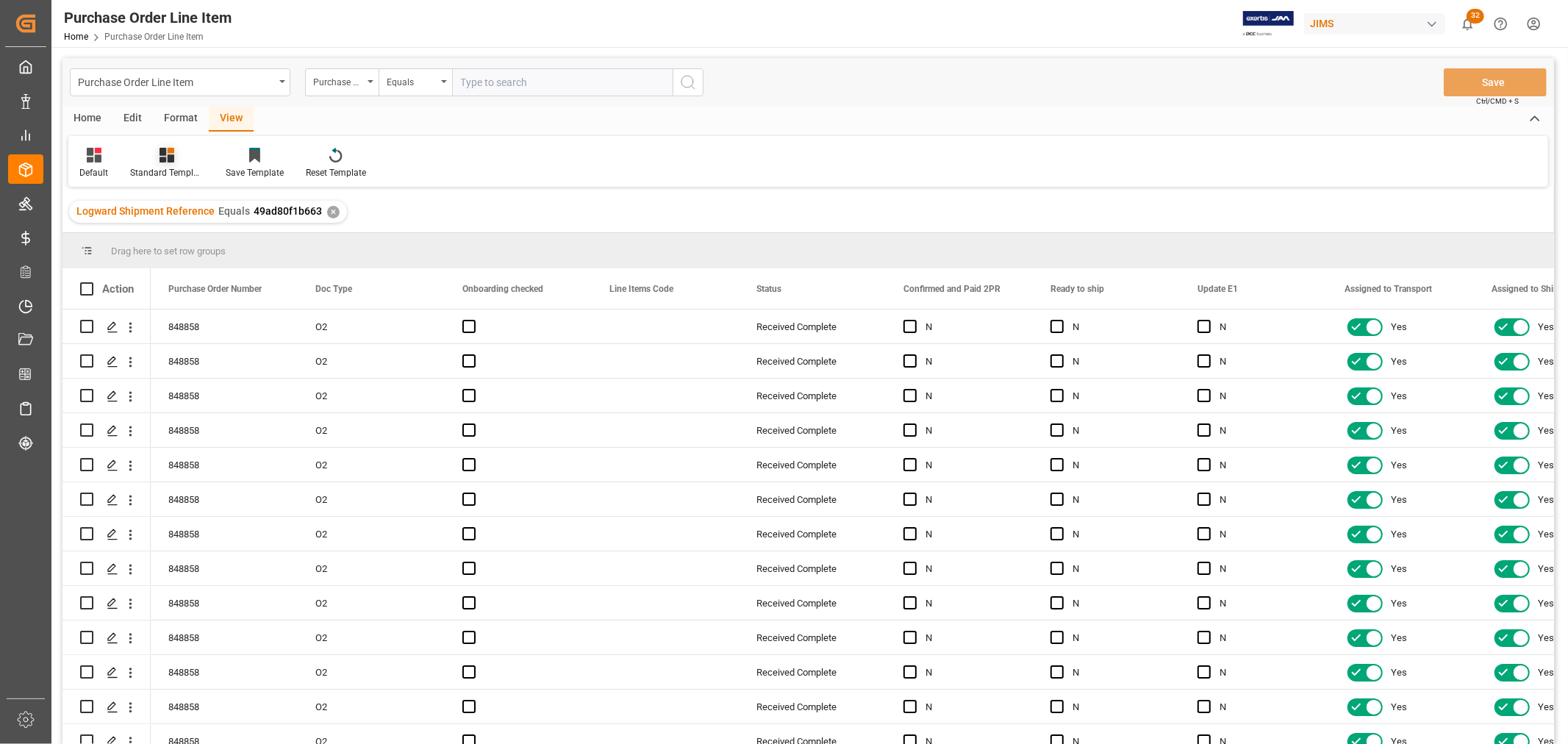
click at [174, 171] on div "Standard Templates" at bounding box center [166, 173] width 73 height 14
click at [186, 266] on div "HS Listing [GEOGRAPHIC_DATA]" at bounding box center [206, 268] width 128 height 15
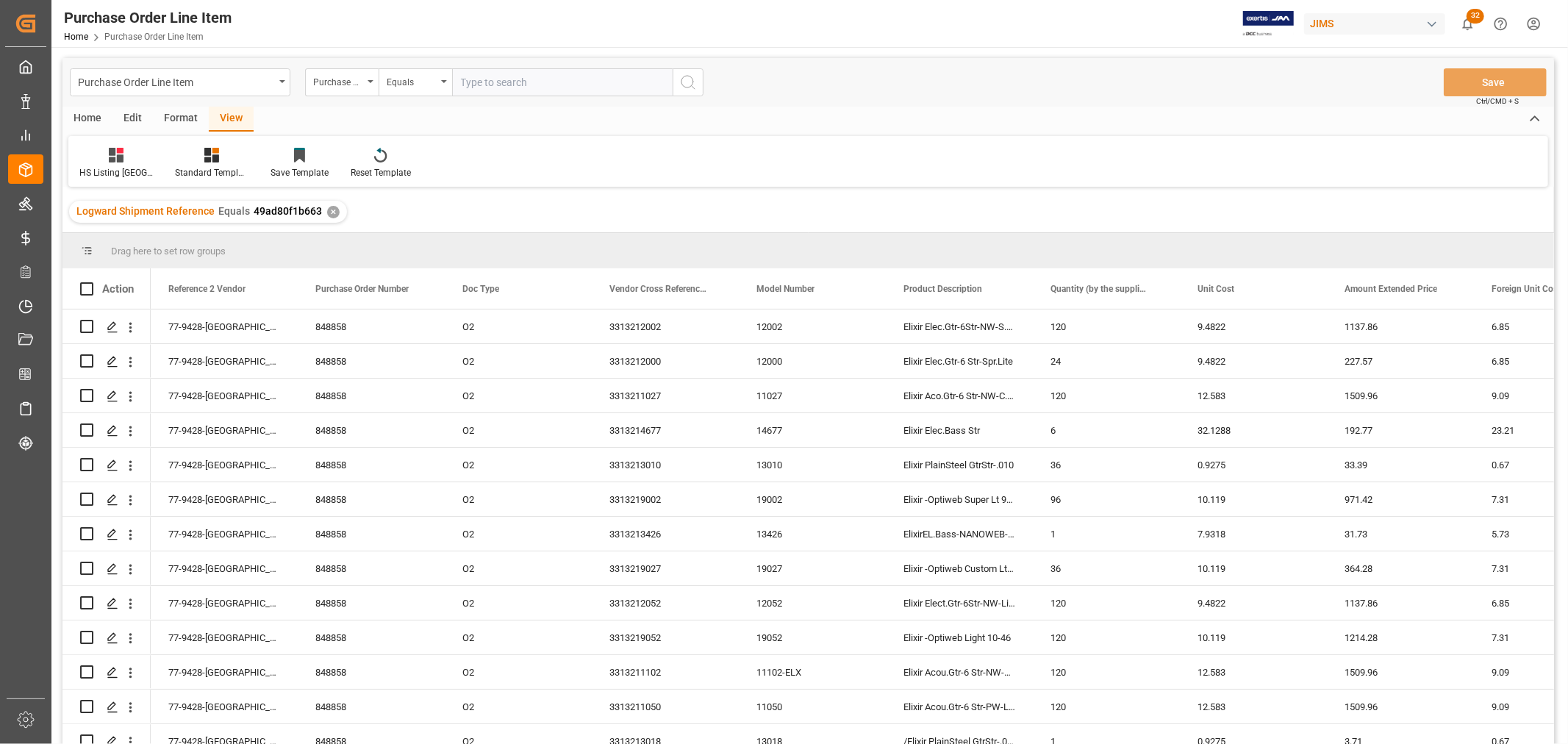
click at [82, 119] on div "Home" at bounding box center [88, 119] width 50 height 25
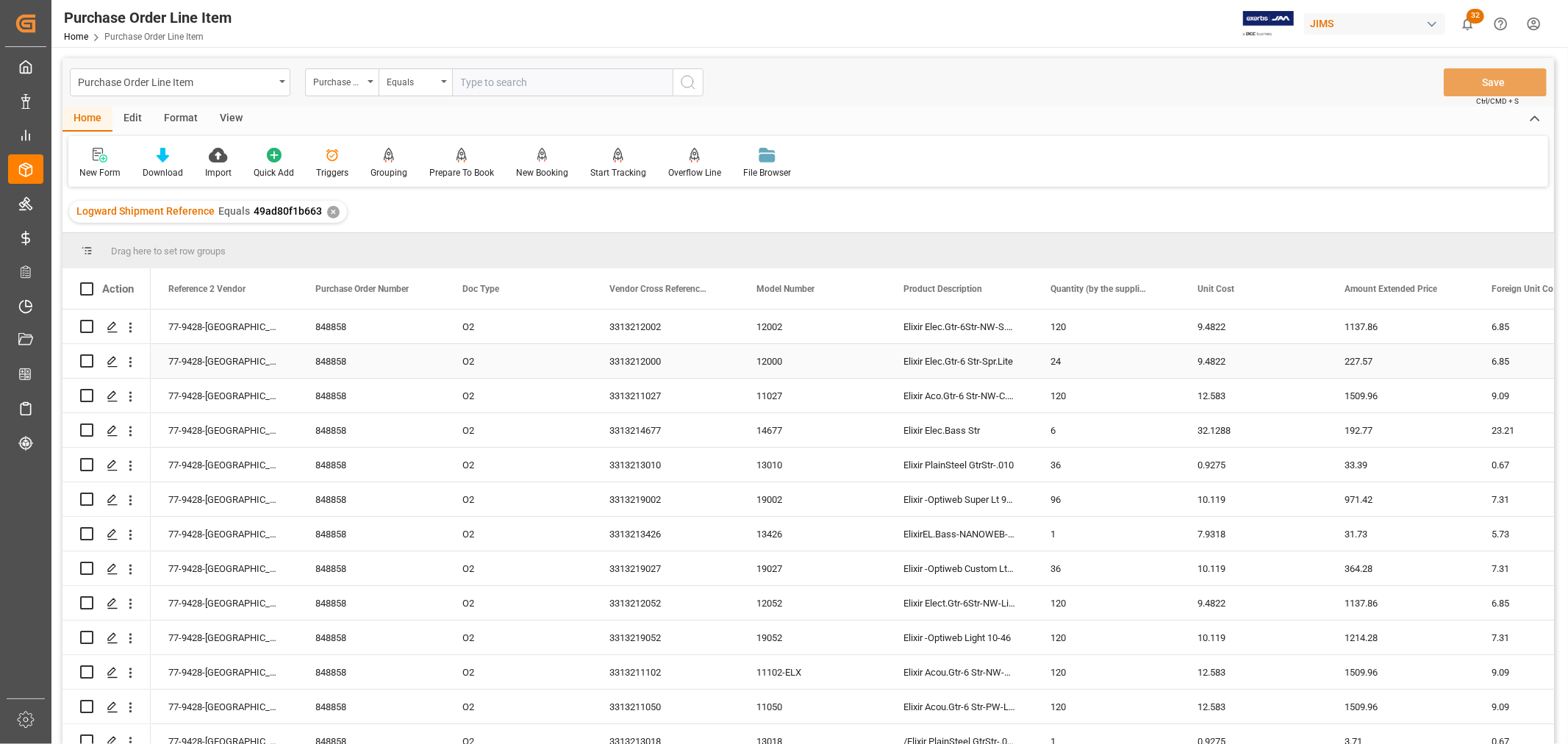
click at [260, 376] on div "77-9428-[GEOGRAPHIC_DATA]" at bounding box center [224, 361] width 147 height 34
click at [233, 120] on div "View" at bounding box center [231, 119] width 45 height 25
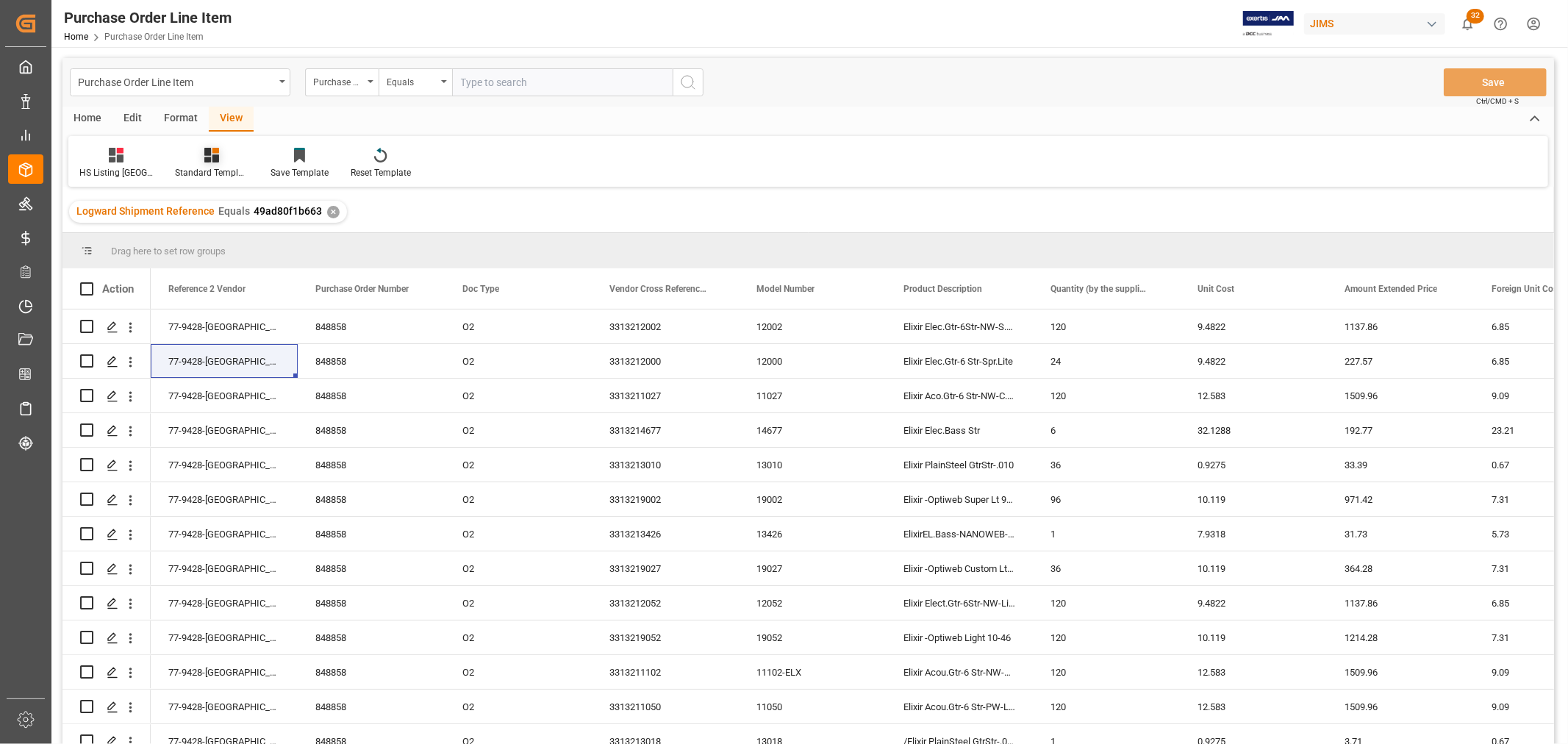
click at [208, 171] on div "Standard Templates" at bounding box center [211, 173] width 73 height 14
click at [250, 270] on div "HS Listing [GEOGRAPHIC_DATA]" at bounding box center [251, 268] width 128 height 15
click at [76, 115] on div "Home" at bounding box center [88, 119] width 50 height 25
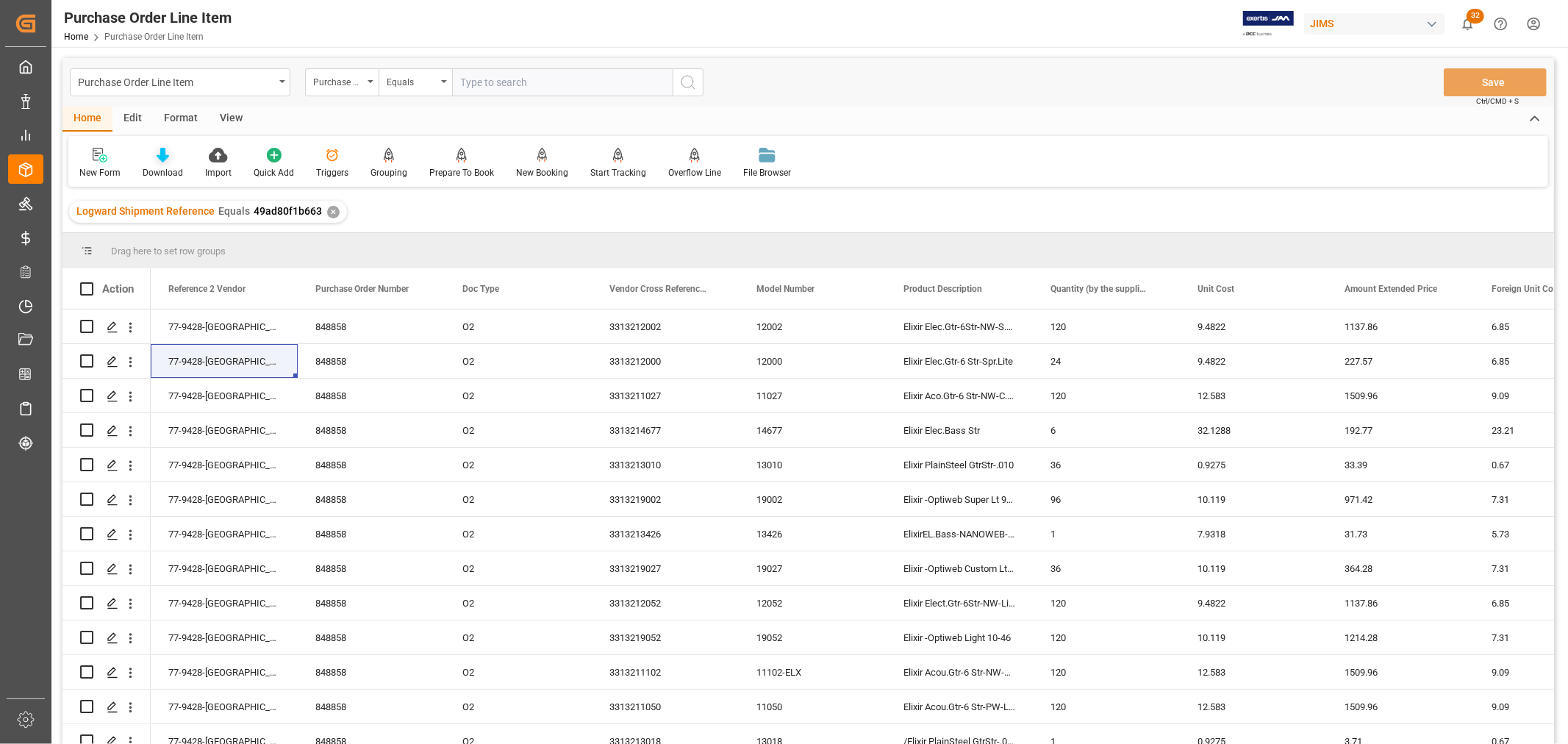
click at [164, 172] on div "Download" at bounding box center [163, 173] width 41 height 14
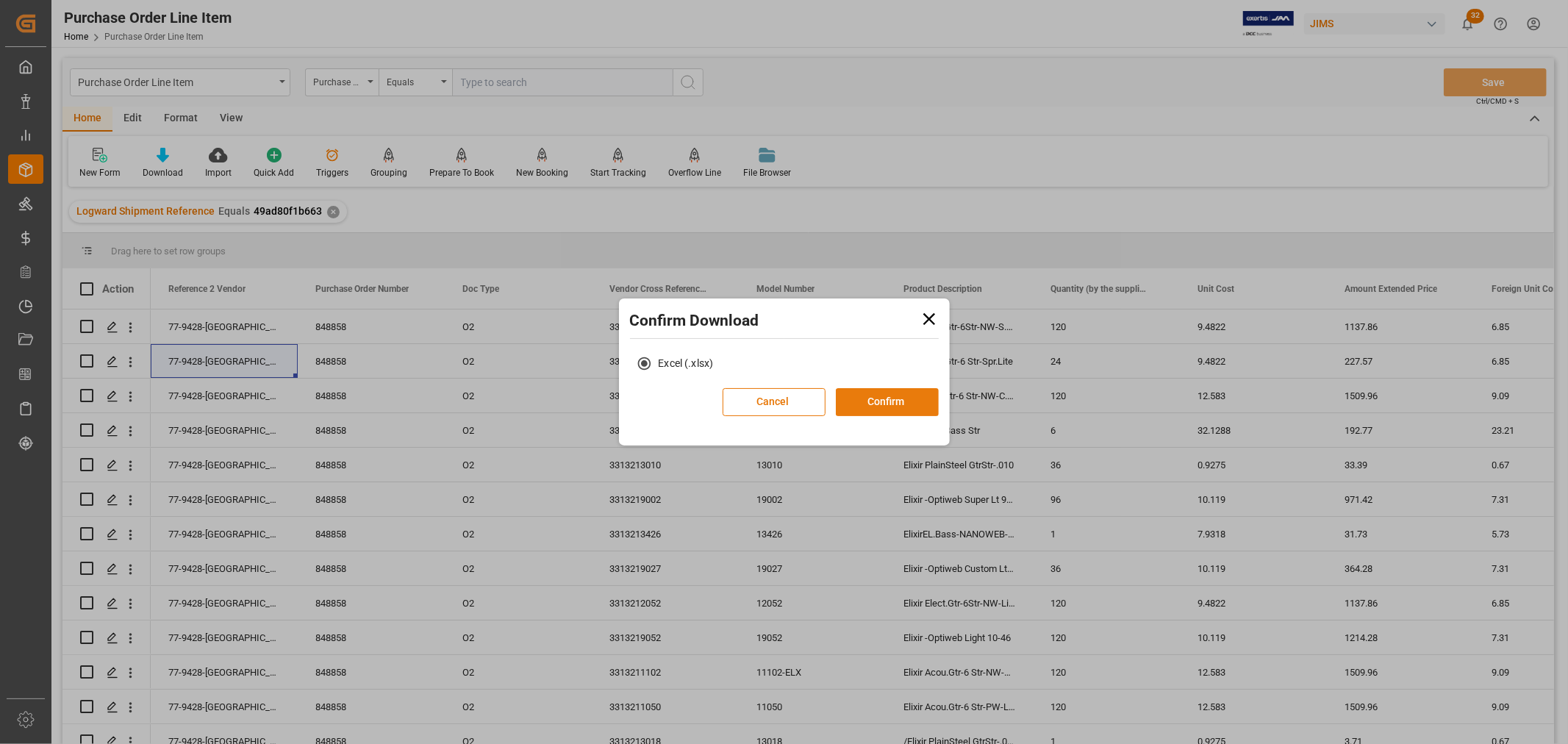
click at [895, 394] on button "Confirm" at bounding box center [887, 402] width 103 height 28
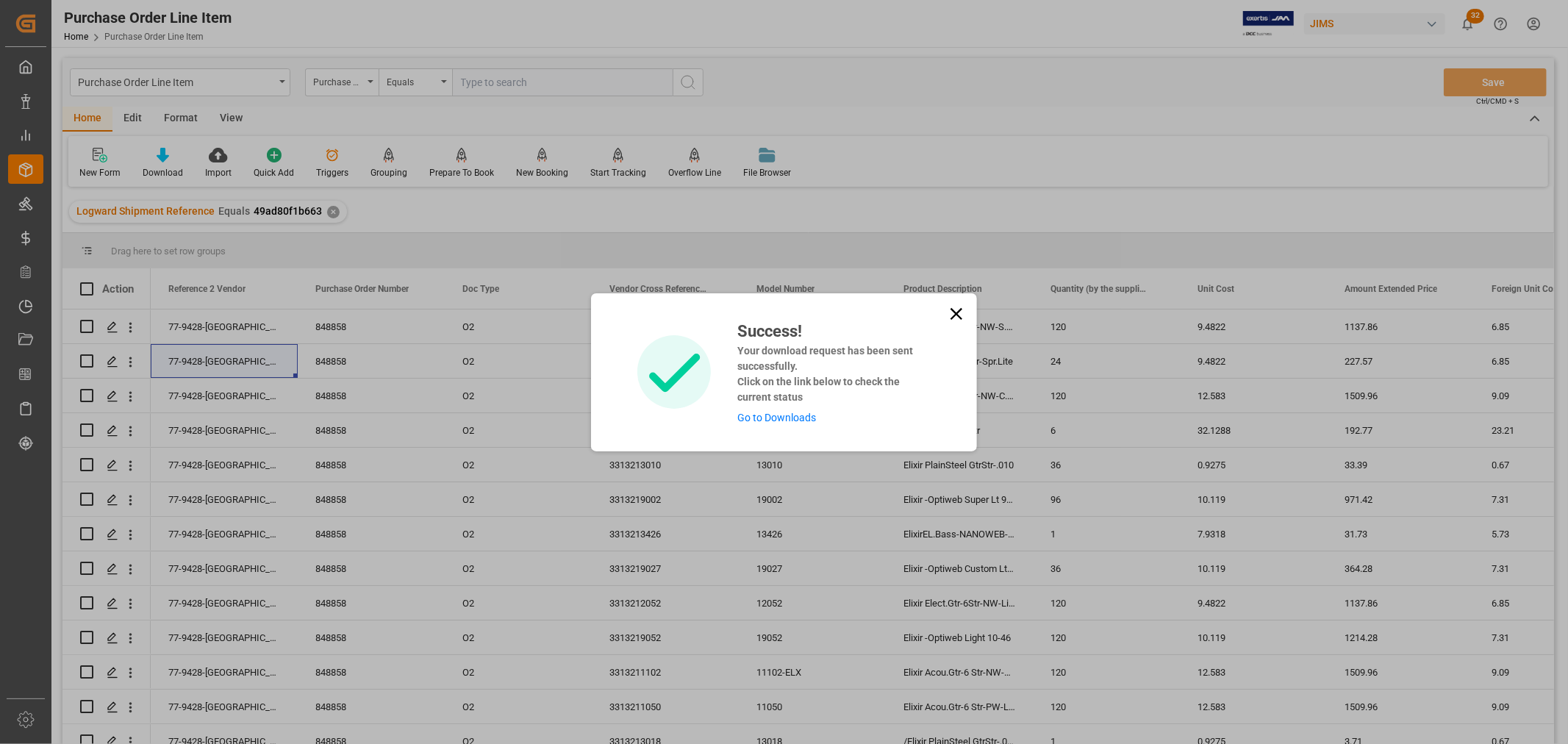
click at [763, 416] on link "Go to Downloads" at bounding box center [777, 418] width 79 height 12
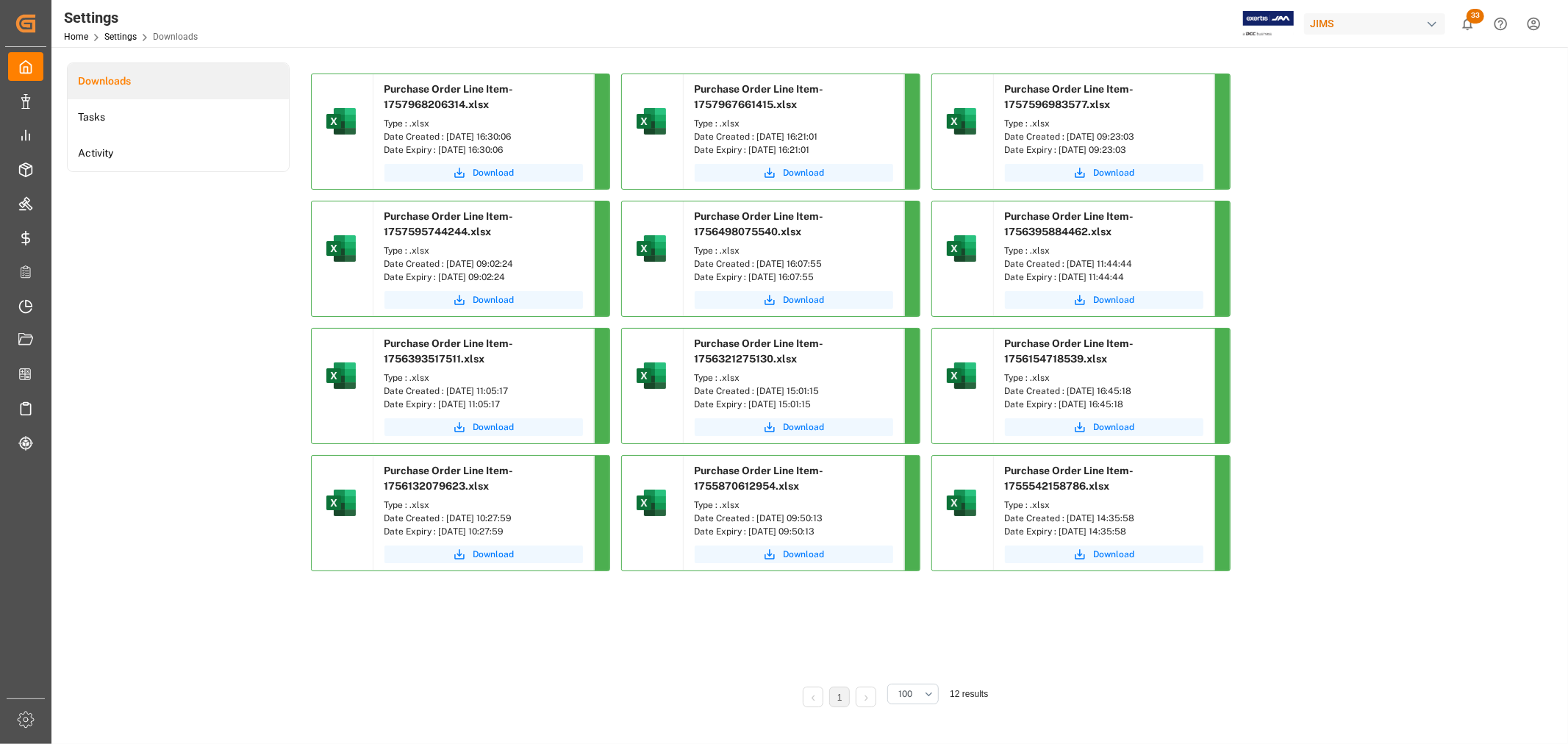
click at [1329, 526] on div "Purchase Order Line Item-1757968206314.xlsx Type : .xlsx Date Created : 09-15-2…" at bounding box center [893, 328] width 1164 height 509
